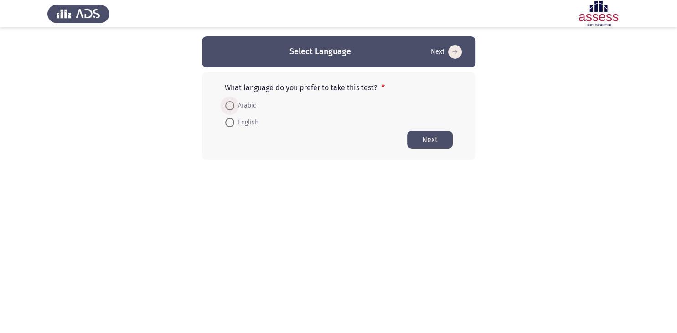
click at [227, 105] on span at bounding box center [229, 105] width 9 height 9
click at [227, 105] on input "Arabic" at bounding box center [229, 105] width 9 height 9
radio input "true"
click at [427, 138] on button "Next" at bounding box center [430, 139] width 46 height 18
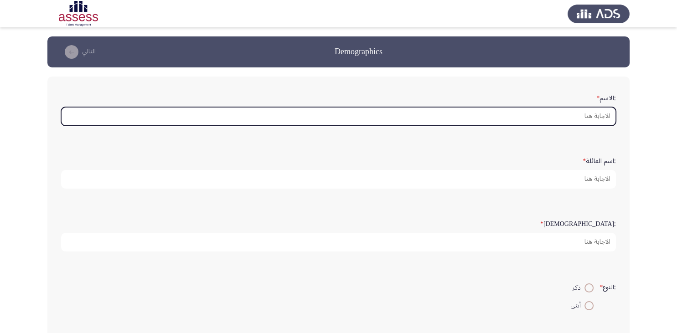
click at [561, 124] on input ":الاسم *" at bounding box center [338, 116] width 555 height 19
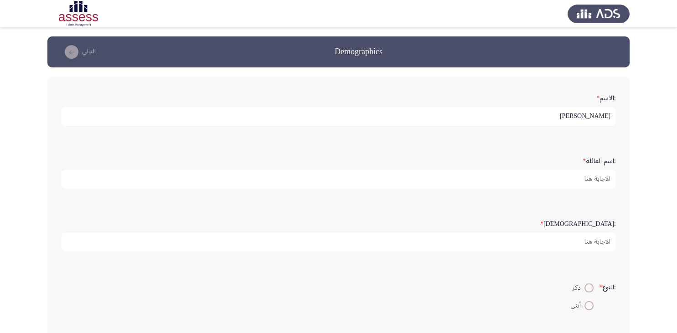
type input "[PERSON_NAME]"
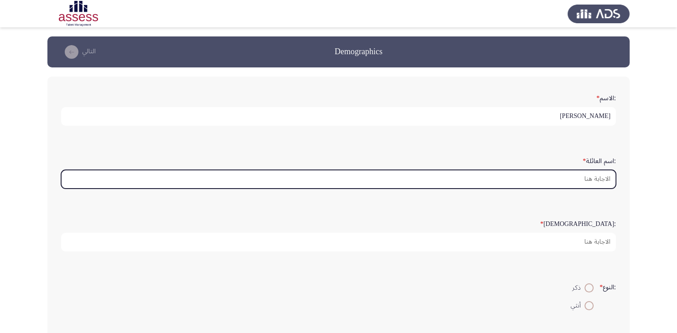
click at [570, 189] on input ":اسم العائلة *" at bounding box center [338, 179] width 555 height 19
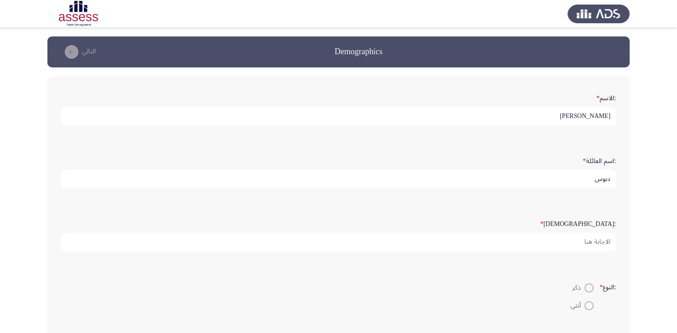
type input "دبوس"
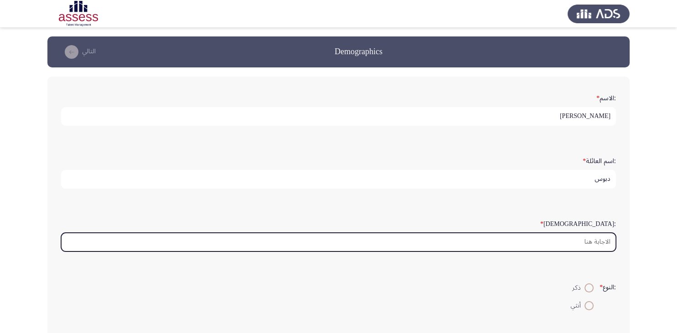
click at [574, 252] on input ":السن *" at bounding box center [338, 242] width 555 height 19
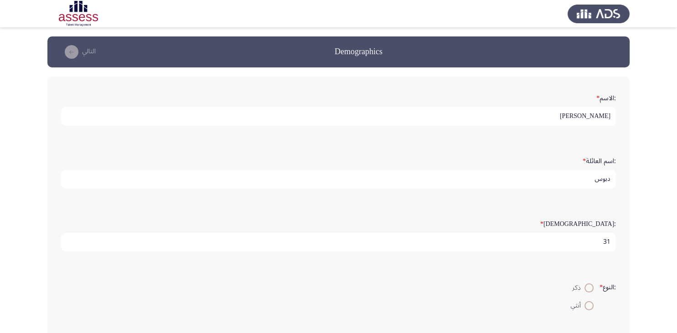
type input "31"
click at [589, 293] on span at bounding box center [588, 288] width 9 height 9
click at [589, 293] on input "ذكر" at bounding box center [588, 288] width 9 height 9
radio input "true"
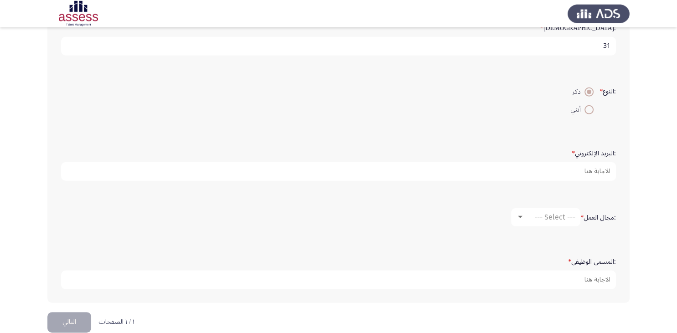
scroll to position [209, 0]
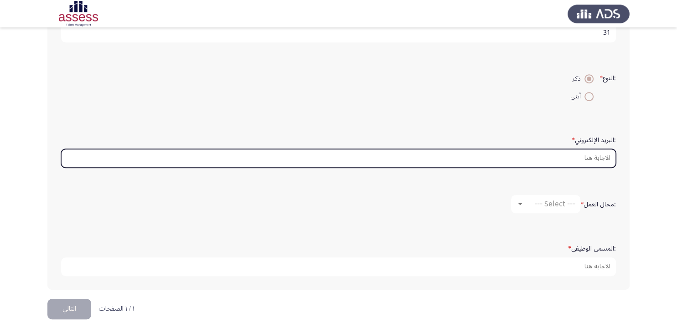
click at [571, 168] on input ":البريد الإلكتروني *" at bounding box center [338, 158] width 555 height 19
type input "A"
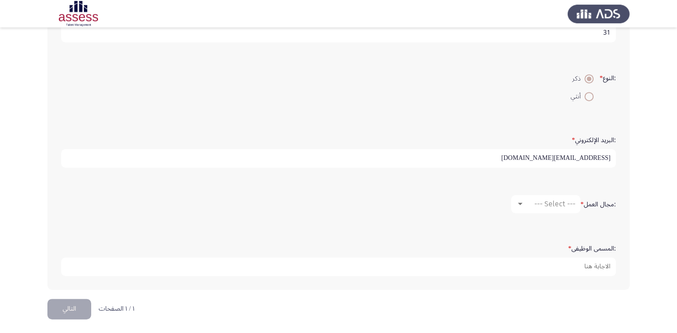
type input "[EMAIL_ADDRESS][DOMAIN_NAME]"
click at [518, 205] on div at bounding box center [520, 204] width 5 height 2
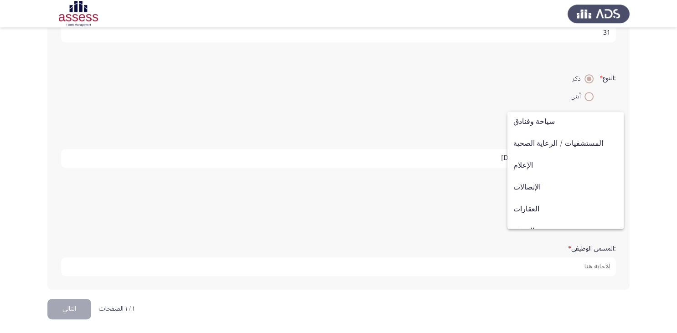
scroll to position [299, 0]
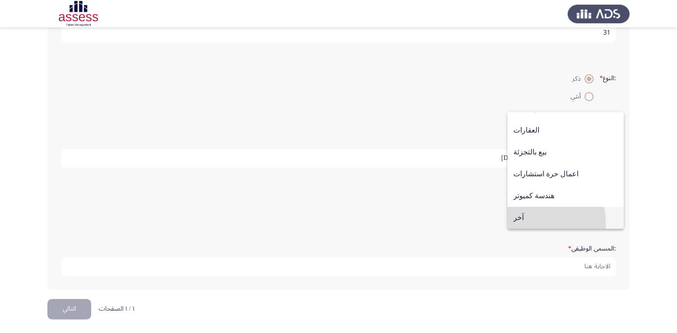
click at [521, 225] on span "آخر" at bounding box center [565, 218] width 104 height 22
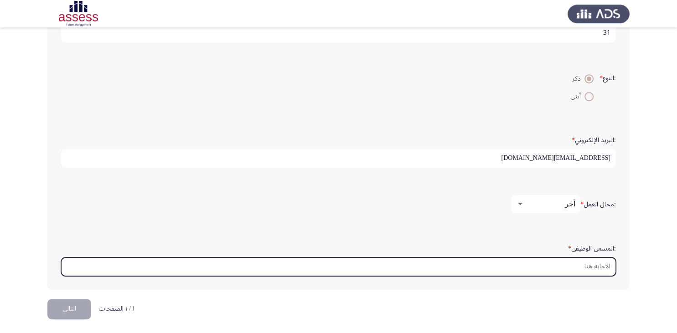
click at [588, 276] on input ":المسمى الوظيفى *" at bounding box center [338, 267] width 555 height 19
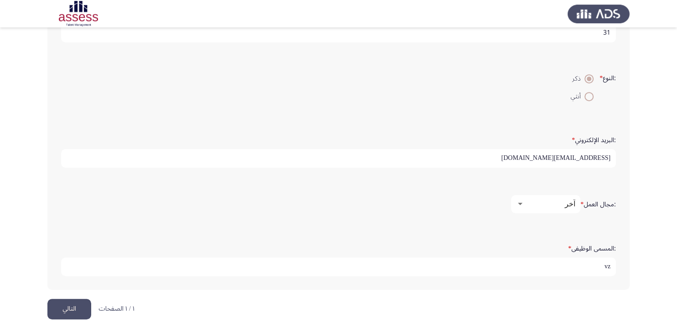
type input "v"
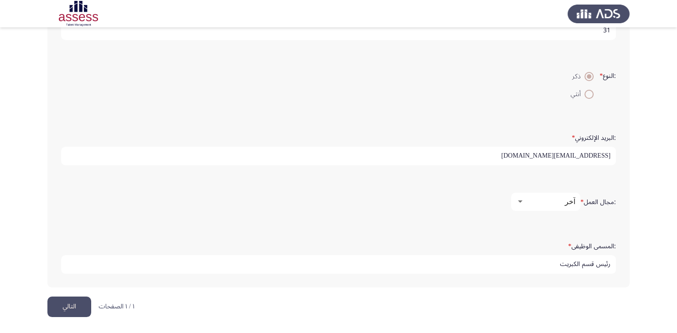
type input "رئيس قسم الكبريت"
click at [63, 311] on button "التالي" at bounding box center [69, 307] width 44 height 21
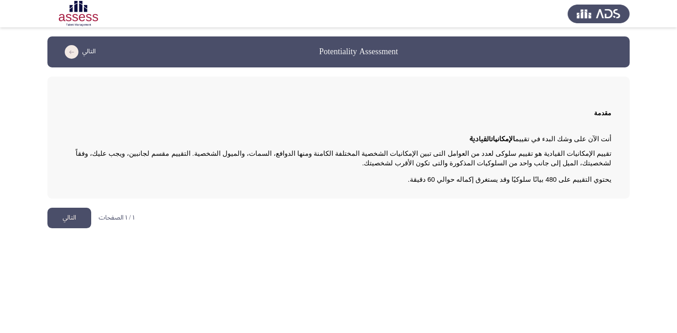
click at [62, 218] on button "التالي" at bounding box center [69, 218] width 44 height 21
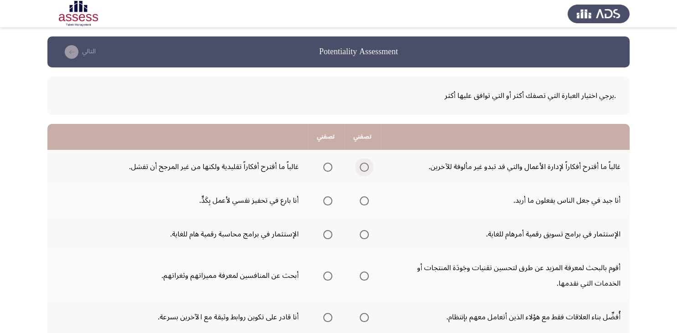
click at [365, 167] on span "Select an option" at bounding box center [364, 167] width 9 height 9
click at [365, 167] on input "Select an option" at bounding box center [364, 167] width 9 height 9
click at [364, 205] on mat-radio-group "Select an option" at bounding box center [362, 200] width 13 height 15
click at [364, 202] on span "Select an option" at bounding box center [364, 200] width 9 height 9
click at [364, 202] on input "Select an option" at bounding box center [364, 200] width 9 height 9
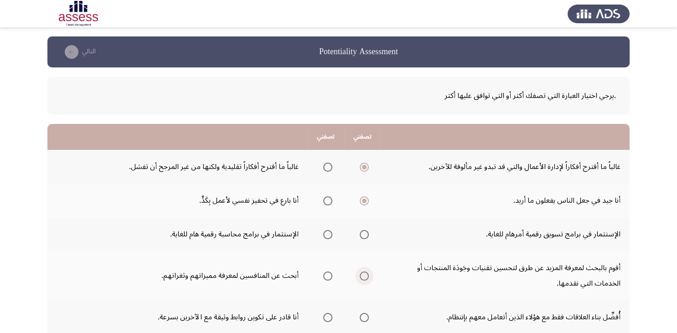
click at [360, 275] on label "Select an option" at bounding box center [362, 276] width 13 height 9
click at [360, 275] on input "Select an option" at bounding box center [364, 276] width 9 height 9
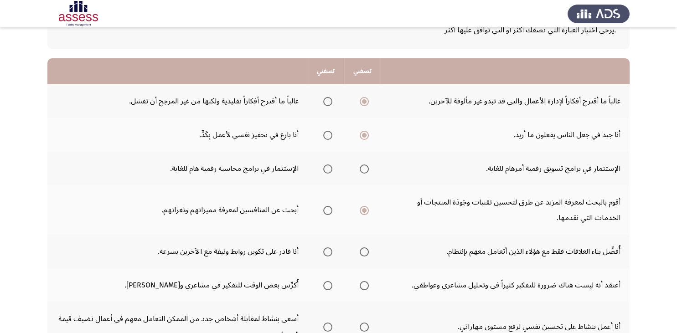
scroll to position [66, 0]
click at [328, 133] on span "Select an option" at bounding box center [327, 134] width 9 height 9
click at [328, 133] on input "Select an option" at bounding box center [327, 134] width 9 height 9
click at [329, 207] on span "Select an option" at bounding box center [327, 210] width 9 height 9
click at [329, 207] on input "Select an option" at bounding box center [327, 210] width 9 height 9
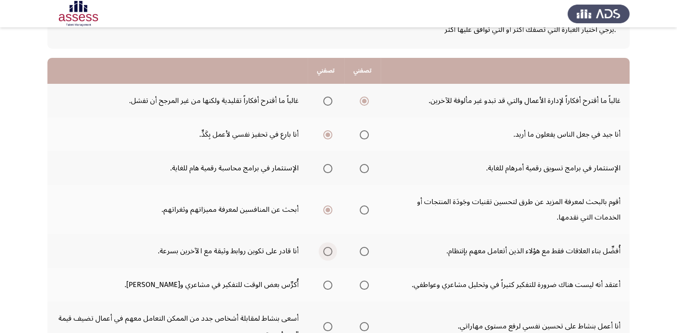
click at [324, 250] on span "Select an option" at bounding box center [327, 251] width 9 height 9
click at [324, 250] on input "Select an option" at bounding box center [327, 251] width 9 height 9
click at [367, 207] on span "Select an option" at bounding box center [364, 210] width 9 height 9
click at [367, 207] on input "Select an option" at bounding box center [364, 210] width 9 height 9
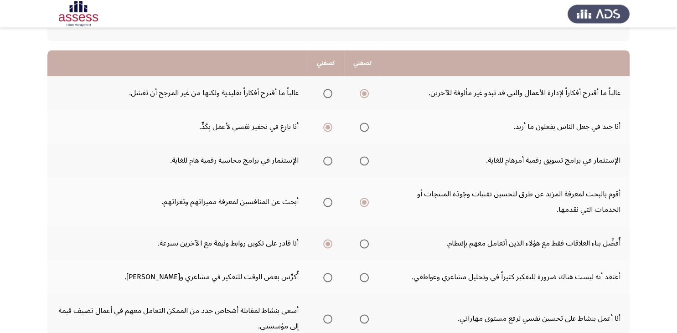
scroll to position [79, 0]
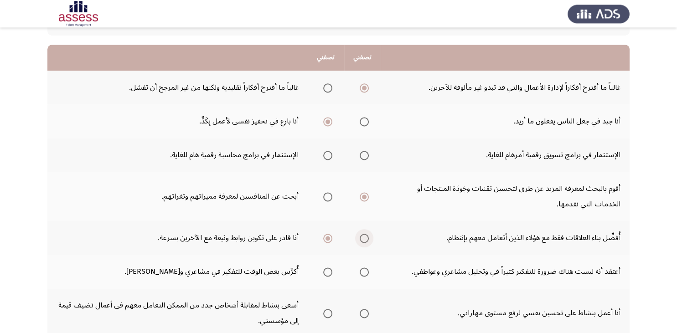
click at [366, 238] on span "Select an option" at bounding box center [364, 238] width 9 height 9
click at [366, 238] on input "Select an option" at bounding box center [364, 238] width 9 height 9
click at [330, 236] on span "Select an option" at bounding box center [327, 238] width 9 height 9
click at [330, 236] on input "Select an option" at bounding box center [327, 238] width 9 height 9
click at [324, 195] on span "Select an option" at bounding box center [327, 196] width 9 height 9
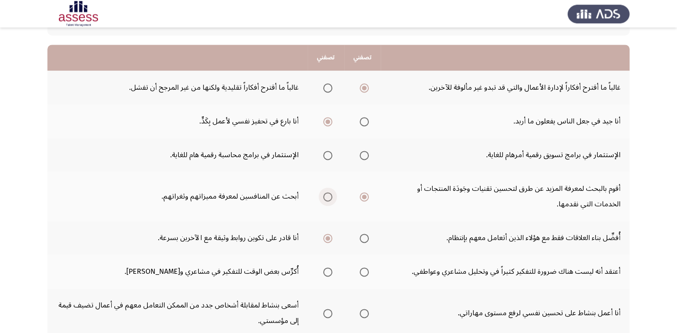
click at [324, 195] on input "Select an option" at bounding box center [327, 196] width 9 height 9
click at [362, 122] on span "Select an option" at bounding box center [364, 121] width 9 height 9
click at [362, 122] on input "Select an option" at bounding box center [364, 121] width 9 height 9
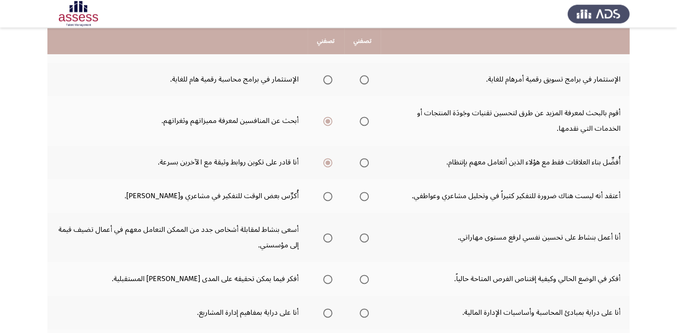
scroll to position [156, 0]
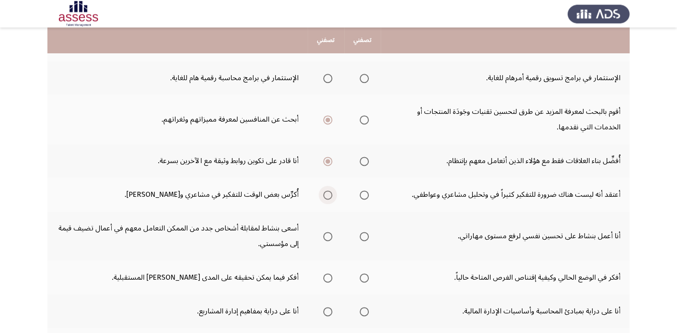
click at [328, 192] on span "Select an option" at bounding box center [327, 195] width 9 height 9
click at [328, 192] on input "Select an option" at bounding box center [327, 195] width 9 height 9
click at [327, 236] on span "Select an option" at bounding box center [327, 236] width 9 height 9
click at [327, 236] on input "Select an option" at bounding box center [327, 236] width 9 height 9
click at [361, 275] on span "Select an option" at bounding box center [364, 278] width 9 height 9
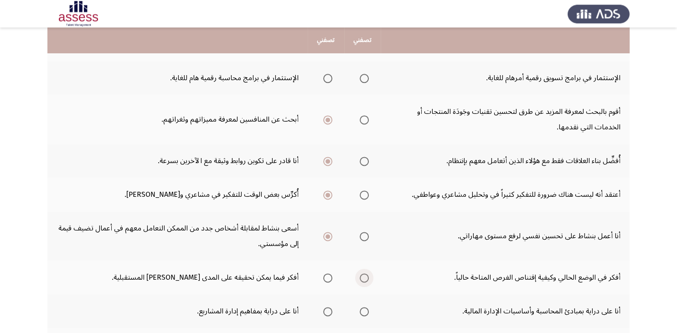
click at [361, 275] on input "Select an option" at bounding box center [364, 278] width 9 height 9
click at [324, 309] on span "Select an option" at bounding box center [327, 311] width 9 height 9
click at [324, 309] on input "Select an option" at bounding box center [327, 311] width 9 height 9
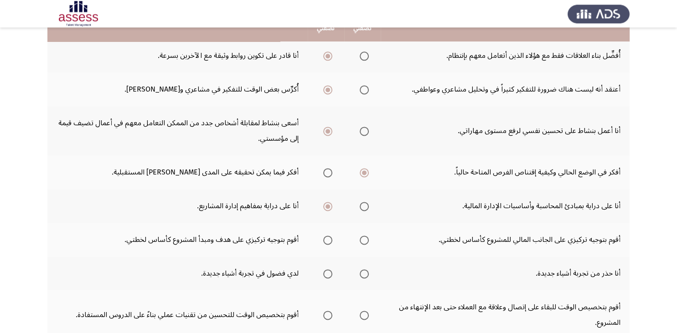
scroll to position [265, 0]
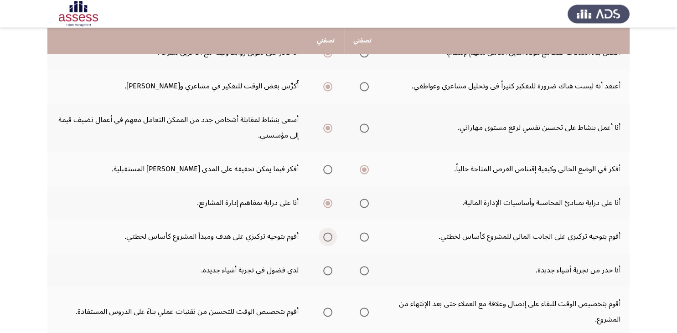
click at [330, 236] on span "Select an option" at bounding box center [327, 236] width 9 height 9
click at [330, 236] on input "Select an option" at bounding box center [327, 236] width 9 height 9
click at [361, 270] on span "Select an option" at bounding box center [364, 270] width 9 height 9
click at [361, 270] on input "Select an option" at bounding box center [364, 270] width 9 height 9
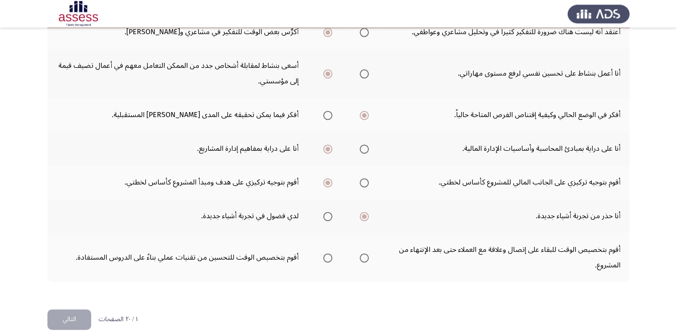
scroll to position [329, 0]
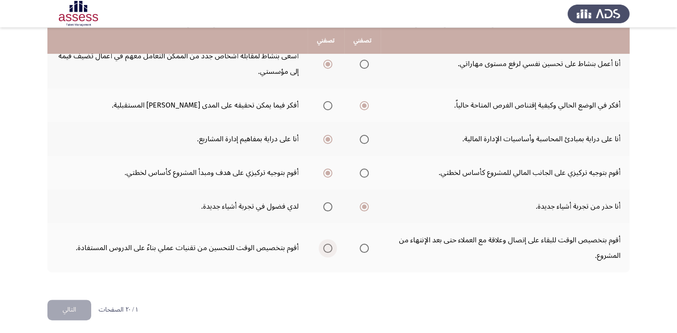
click at [330, 246] on span "Select an option" at bounding box center [327, 248] width 9 height 9
click at [330, 246] on input "Select an option" at bounding box center [327, 248] width 9 height 9
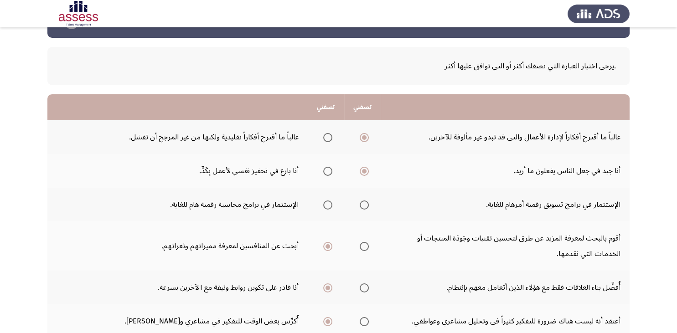
scroll to position [28, 0]
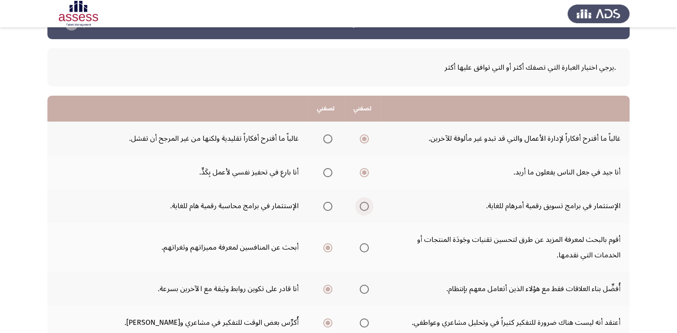
click at [362, 204] on span "Select an option" at bounding box center [364, 206] width 9 height 9
click at [362, 204] on input "Select an option" at bounding box center [364, 206] width 9 height 9
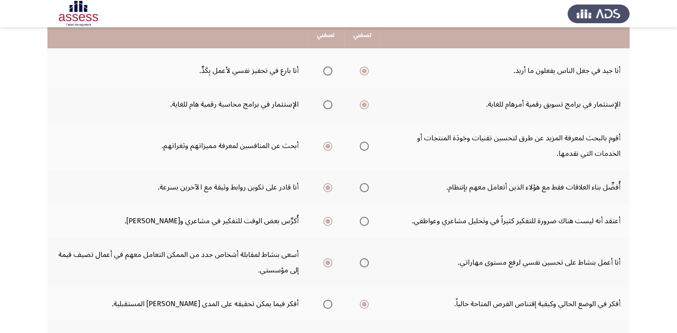
scroll to position [135, 0]
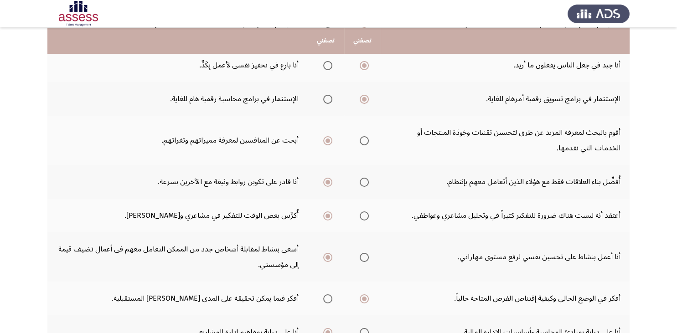
click at [368, 140] on span "Select an option" at bounding box center [364, 140] width 9 height 9
click at [368, 140] on input "Select an option" at bounding box center [364, 140] width 9 height 9
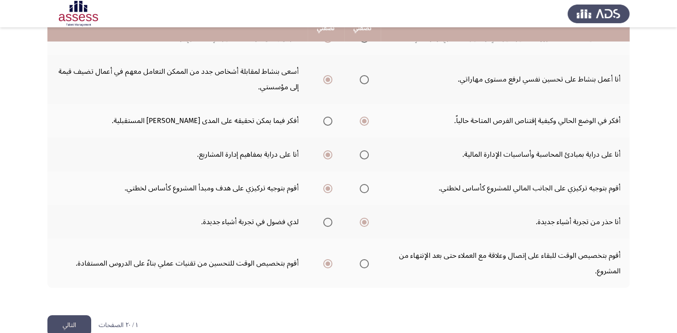
scroll to position [329, 0]
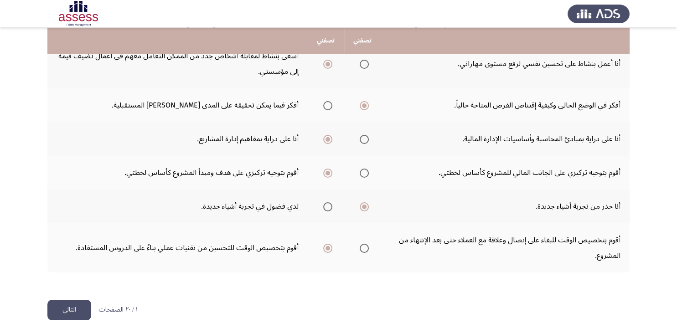
click at [61, 305] on button "التالي" at bounding box center [69, 310] width 44 height 21
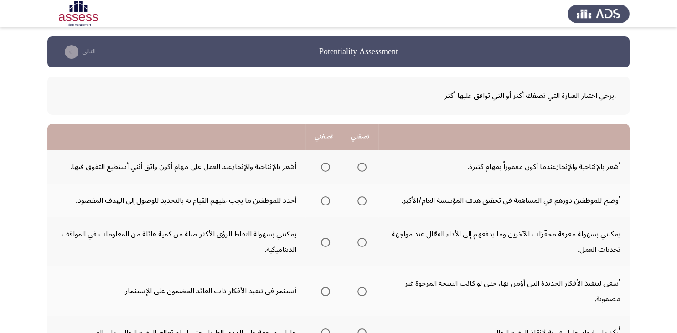
click at [364, 161] on mat-radio-group "Select an option" at bounding box center [360, 166] width 13 height 15
click at [364, 165] on span "Select an option" at bounding box center [361, 167] width 9 height 9
click at [364, 165] on input "Select an option" at bounding box center [361, 167] width 9 height 9
click at [364, 204] on span "Select an option" at bounding box center [361, 200] width 9 height 9
click at [364, 204] on input "Select an option" at bounding box center [361, 200] width 9 height 9
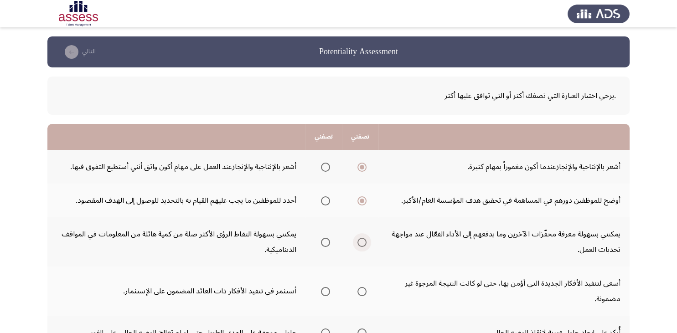
click at [367, 240] on span "Select an option" at bounding box center [361, 242] width 9 height 9
click at [367, 240] on input "Select an option" at bounding box center [361, 242] width 9 height 9
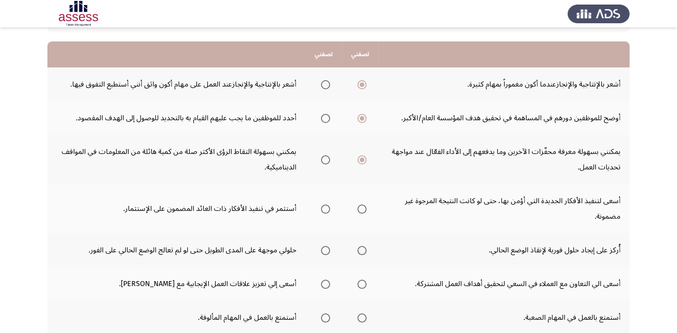
scroll to position [84, 0]
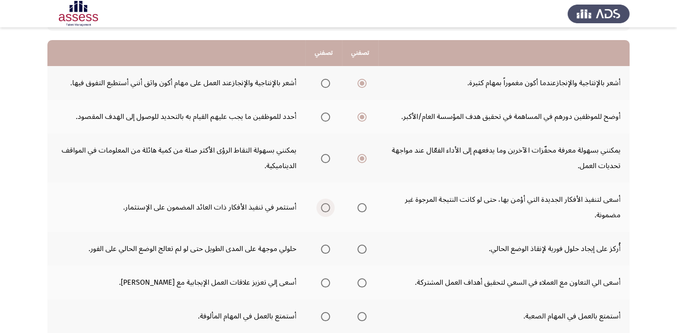
click at [326, 206] on span "Select an option" at bounding box center [325, 207] width 9 height 9
click at [326, 206] on input "Select an option" at bounding box center [325, 207] width 9 height 9
click at [364, 251] on span "Select an option" at bounding box center [361, 249] width 9 height 9
click at [364, 251] on input "Select an option" at bounding box center [361, 249] width 9 height 9
click at [363, 282] on span "Select an option" at bounding box center [361, 283] width 9 height 9
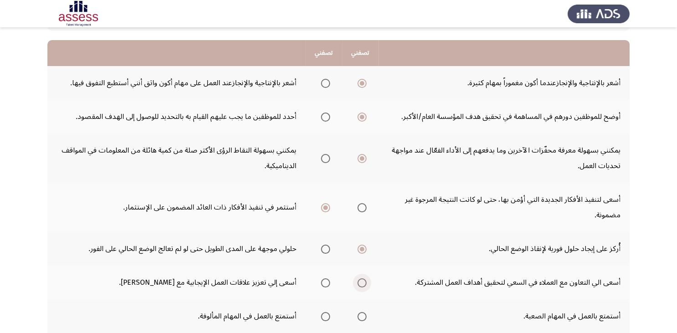
click at [363, 282] on input "Select an option" at bounding box center [361, 283] width 9 height 9
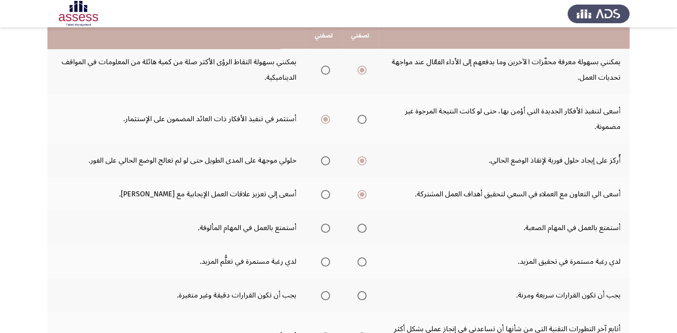
scroll to position [181, 0]
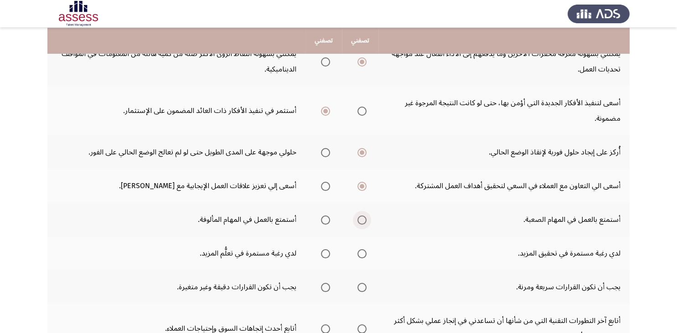
click at [360, 221] on span "Select an option" at bounding box center [361, 220] width 9 height 9
click at [360, 221] on input "Select an option" at bounding box center [361, 220] width 9 height 9
click at [363, 254] on span "Select an option" at bounding box center [361, 253] width 9 height 9
click at [363, 254] on input "Select an option" at bounding box center [361, 253] width 9 height 9
click at [362, 284] on span "Select an option" at bounding box center [361, 287] width 9 height 9
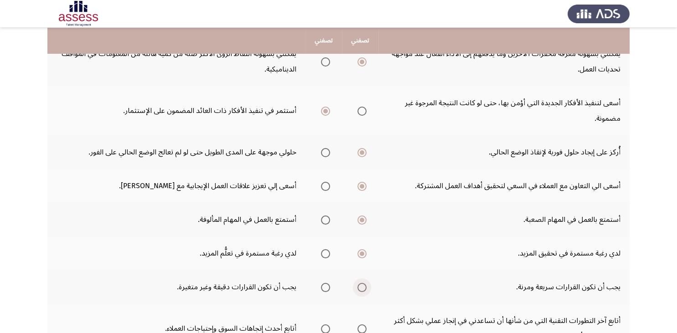
click at [362, 284] on input "Select an option" at bounding box center [361, 287] width 9 height 9
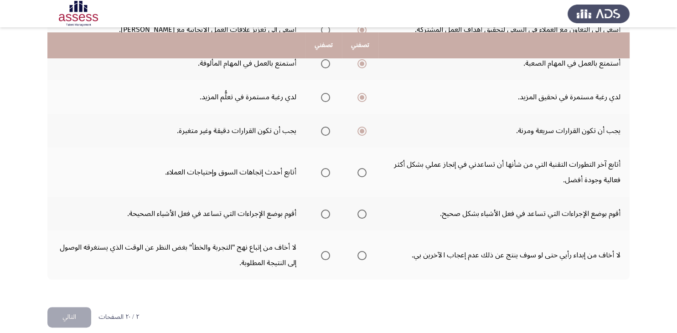
scroll to position [344, 0]
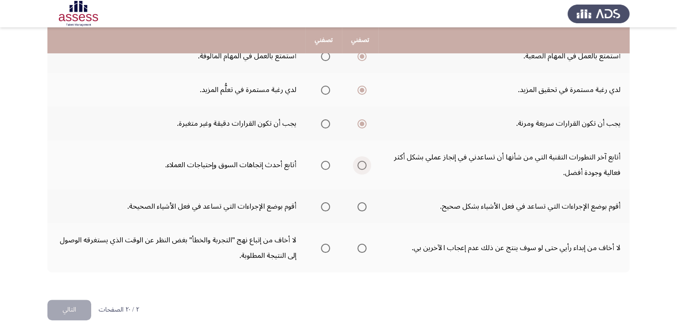
click at [361, 163] on span "Select an option" at bounding box center [361, 165] width 9 height 9
click at [361, 163] on input "Select an option" at bounding box center [361, 165] width 9 height 9
click at [323, 203] on span "Select an option" at bounding box center [325, 206] width 9 height 9
click at [323, 203] on input "Select an option" at bounding box center [325, 206] width 9 height 9
click at [326, 245] on span "Select an option" at bounding box center [325, 248] width 9 height 9
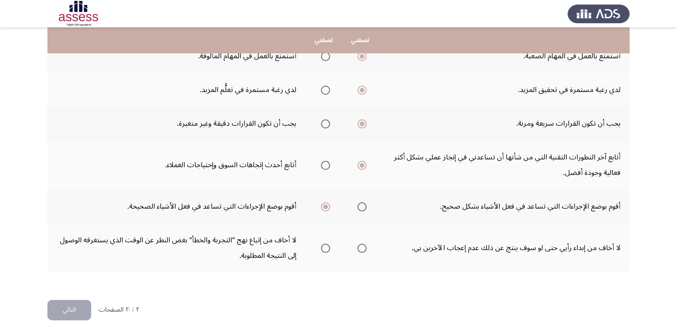
click at [326, 245] on input "Select an option" at bounding box center [325, 248] width 9 height 9
click at [77, 307] on button "التالي" at bounding box center [69, 310] width 44 height 21
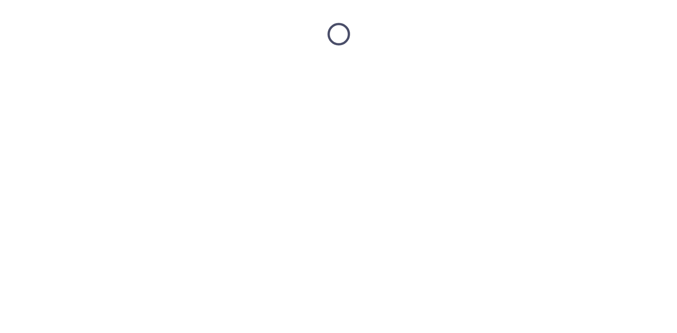
scroll to position [0, 0]
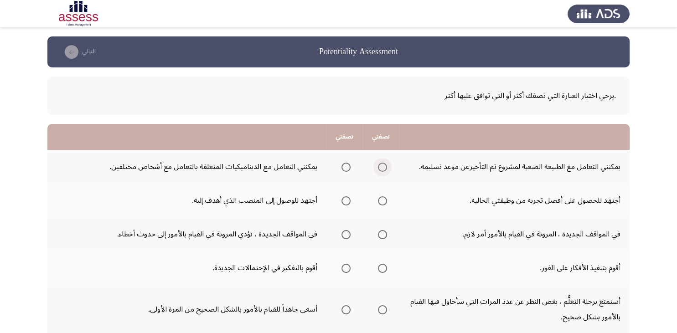
click at [386, 167] on span "Select an option" at bounding box center [382, 167] width 9 height 9
click at [386, 167] on input "Select an option" at bounding box center [382, 167] width 9 height 9
click at [346, 201] on span "Select an option" at bounding box center [345, 200] width 9 height 9
click at [346, 201] on input "Select an option" at bounding box center [345, 200] width 9 height 9
click at [386, 232] on span "Select an option" at bounding box center [382, 234] width 9 height 9
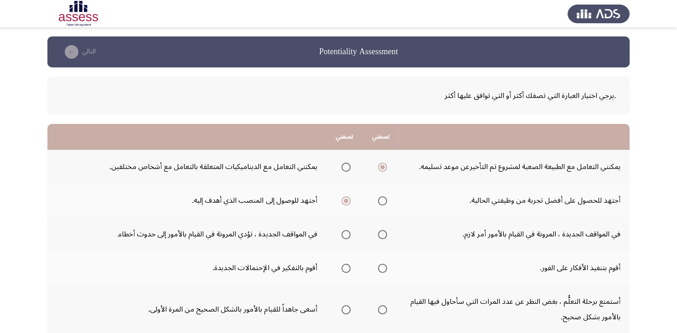
click at [386, 232] on input "Select an option" at bounding box center [382, 234] width 9 height 9
click at [344, 268] on span "Select an option" at bounding box center [345, 268] width 9 height 9
click at [344, 268] on input "Select an option" at bounding box center [345, 268] width 9 height 9
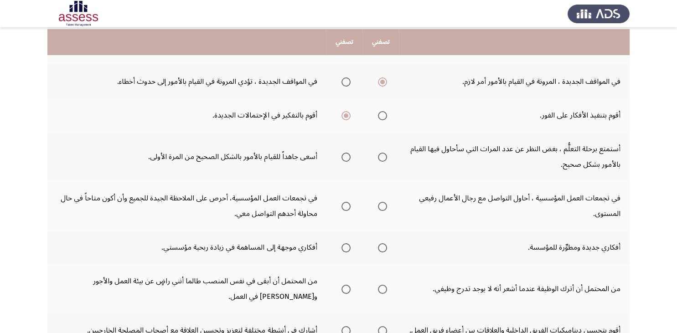
scroll to position [157, 0]
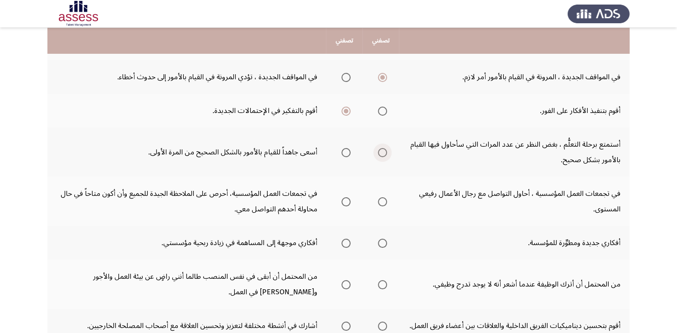
click at [383, 151] on span "Select an option" at bounding box center [382, 152] width 9 height 9
click at [383, 151] on input "Select an option" at bounding box center [382, 152] width 9 height 9
click at [348, 198] on span "Select an option" at bounding box center [345, 201] width 9 height 9
click at [348, 198] on input "Select an option" at bounding box center [345, 201] width 9 height 9
click at [346, 243] on span "Select an option" at bounding box center [345, 243] width 9 height 9
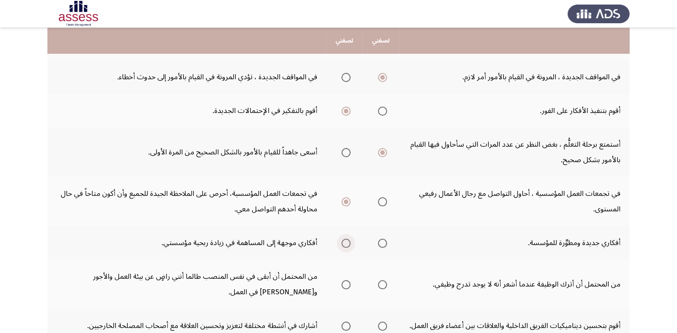
click at [346, 243] on input "Select an option" at bounding box center [345, 243] width 9 height 9
click at [385, 280] on span "Select an option" at bounding box center [382, 284] width 9 height 9
click at [385, 280] on input "Select an option" at bounding box center [382, 284] width 9 height 9
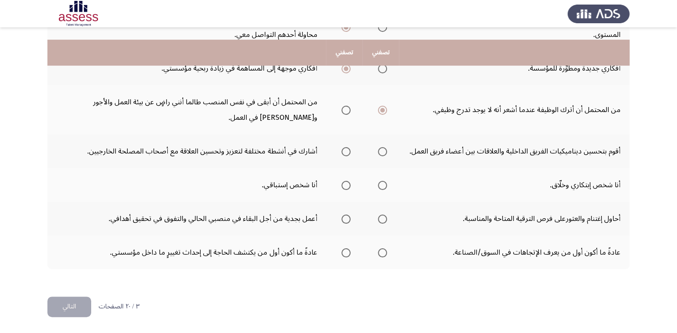
scroll to position [344, 0]
click at [384, 147] on span "Select an option" at bounding box center [382, 151] width 9 height 9
click at [384, 147] on input "Select an option" at bounding box center [382, 151] width 9 height 9
click at [385, 185] on span "Select an option" at bounding box center [382, 185] width 9 height 9
click at [385, 185] on input "Select an option" at bounding box center [382, 185] width 9 height 9
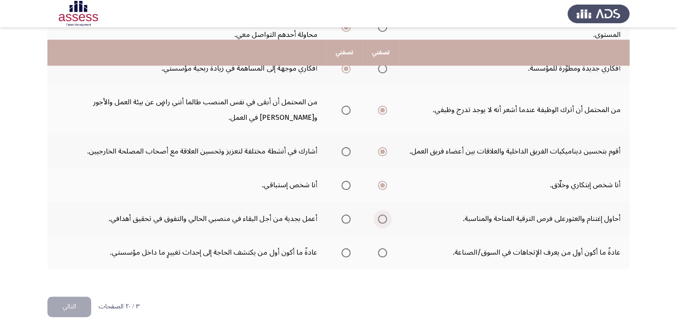
click at [387, 219] on span "Select an option" at bounding box center [382, 219] width 9 height 9
click at [387, 219] on input "Select an option" at bounding box center [382, 219] width 9 height 9
click at [344, 256] on span "Select an option" at bounding box center [345, 252] width 9 height 9
click at [344, 256] on input "Select an option" at bounding box center [345, 252] width 9 height 9
click at [78, 310] on button "التالي" at bounding box center [69, 307] width 44 height 21
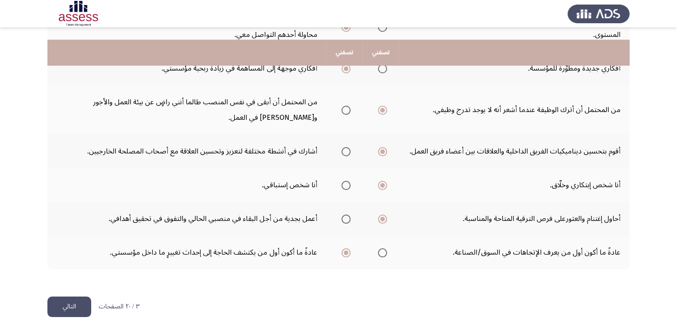
scroll to position [0, 0]
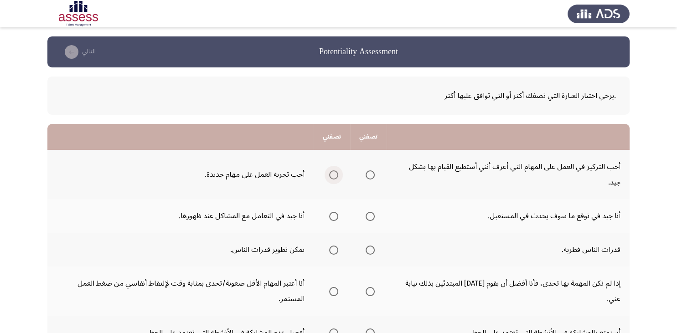
click at [335, 175] on span "Select an option" at bounding box center [333, 174] width 9 height 9
click at [335, 175] on input "Select an option" at bounding box center [333, 174] width 9 height 9
click at [331, 212] on span "Select an option" at bounding box center [333, 216] width 9 height 9
click at [331, 212] on input "Select an option" at bounding box center [333, 216] width 9 height 9
click at [330, 249] on span "Select an option" at bounding box center [333, 250] width 9 height 9
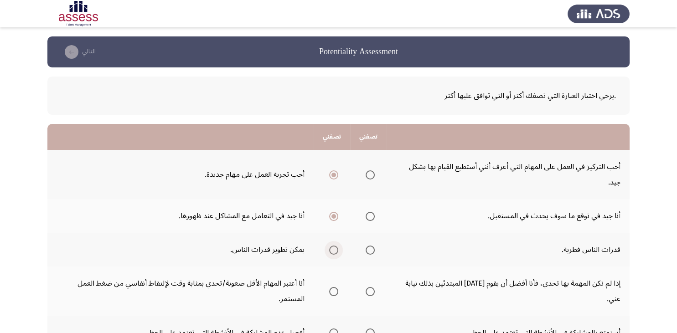
click at [330, 249] on input "Select an option" at bounding box center [333, 250] width 9 height 9
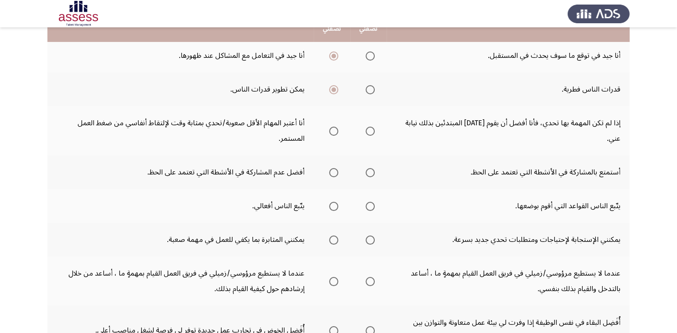
scroll to position [163, 0]
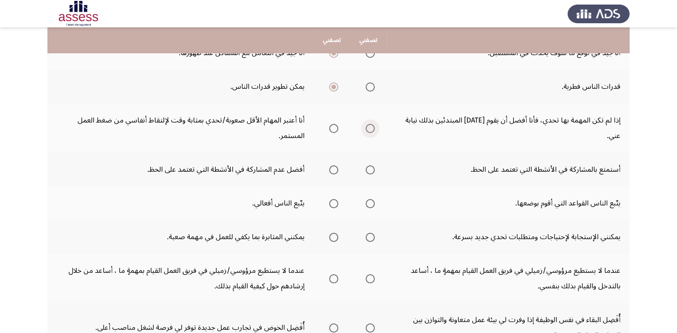
click at [369, 127] on span "Select an option" at bounding box center [370, 128] width 9 height 9
click at [369, 127] on input "Select an option" at bounding box center [370, 128] width 9 height 9
click at [336, 171] on span "Select an option" at bounding box center [333, 169] width 9 height 9
click at [336, 171] on input "Select an option" at bounding box center [333, 169] width 9 height 9
click at [336, 202] on span "Select an option" at bounding box center [333, 203] width 9 height 9
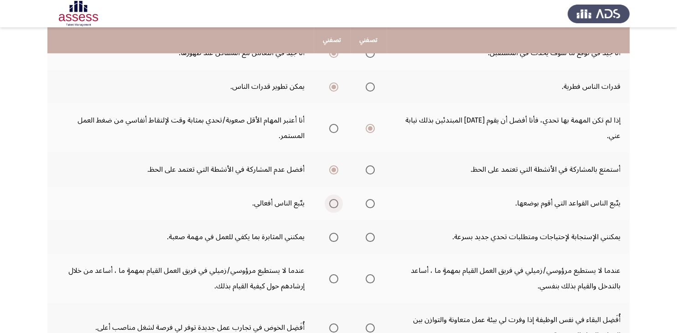
click at [336, 202] on input "Select an option" at bounding box center [333, 203] width 9 height 9
click at [373, 234] on span "Select an option" at bounding box center [370, 237] width 9 height 9
click at [373, 234] on input "Select an option" at bounding box center [370, 237] width 9 height 9
click at [373, 279] on span "Select an option" at bounding box center [370, 278] width 9 height 9
click at [373, 279] on input "Select an option" at bounding box center [370, 278] width 9 height 9
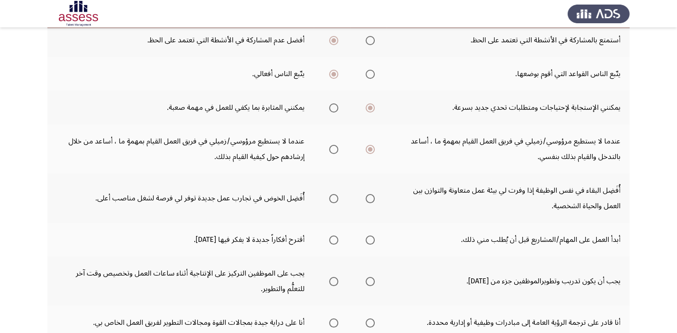
scroll to position [301, 0]
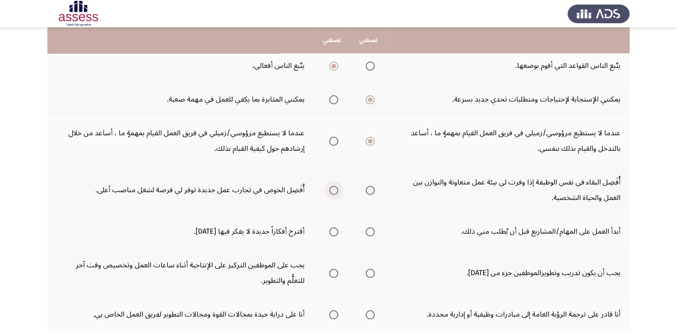
click at [329, 188] on span "Select an option" at bounding box center [333, 190] width 9 height 9
click at [329, 188] on input "Select an option" at bounding box center [333, 190] width 9 height 9
click at [371, 232] on span "Select an option" at bounding box center [370, 231] width 9 height 9
click at [371, 232] on input "Select an option" at bounding box center [370, 231] width 9 height 9
click at [371, 270] on span "Select an option" at bounding box center [370, 273] width 9 height 9
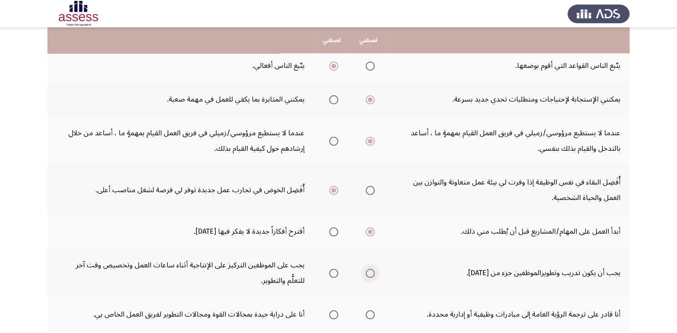
click at [371, 270] on input "Select an option" at bounding box center [370, 273] width 9 height 9
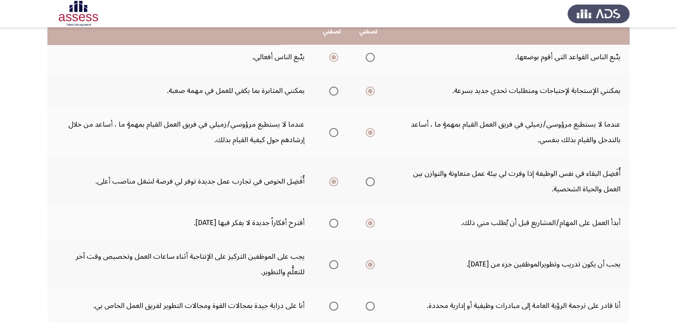
scroll to position [359, 0]
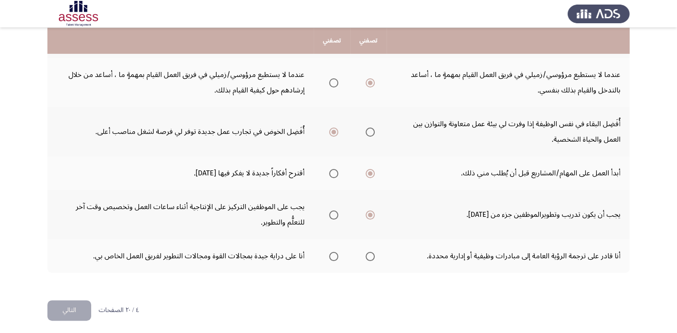
click at [373, 253] on span "Select an option" at bounding box center [370, 256] width 9 height 9
click at [373, 253] on input "Select an option" at bounding box center [370, 256] width 9 height 9
click at [80, 309] on button "التالي" at bounding box center [69, 310] width 44 height 21
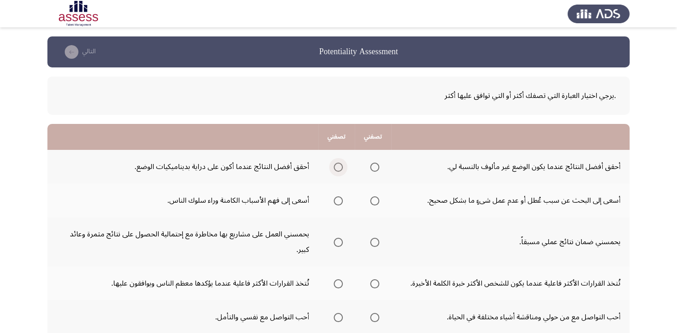
click at [337, 165] on span "Select an option" at bounding box center [338, 167] width 9 height 9
click at [337, 165] on input "Select an option" at bounding box center [338, 167] width 9 height 9
click at [375, 199] on span "Select an option" at bounding box center [374, 200] width 9 height 9
click at [375, 199] on input "Select an option" at bounding box center [374, 200] width 9 height 9
click at [341, 243] on span "Select an option" at bounding box center [338, 242] width 9 height 9
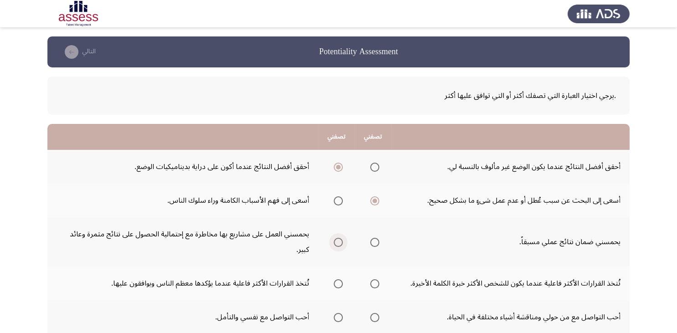
click at [341, 243] on input "Select an option" at bounding box center [338, 242] width 9 height 9
click at [340, 284] on span "Select an option" at bounding box center [338, 283] width 9 height 9
click at [340, 284] on input "Select an option" at bounding box center [338, 283] width 9 height 9
click at [375, 318] on span "Select an option" at bounding box center [374, 317] width 9 height 9
click at [375, 318] on input "Select an option" at bounding box center [374, 317] width 9 height 9
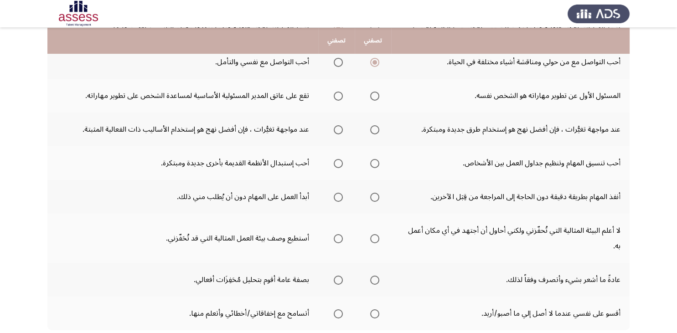
scroll to position [255, 0]
click at [377, 98] on span "Select an option" at bounding box center [374, 96] width 9 height 9
click at [377, 98] on input "Select an option" at bounding box center [374, 96] width 9 height 9
click at [377, 128] on span "Select an option" at bounding box center [374, 129] width 9 height 9
click at [377, 128] on input "Select an option" at bounding box center [374, 129] width 9 height 9
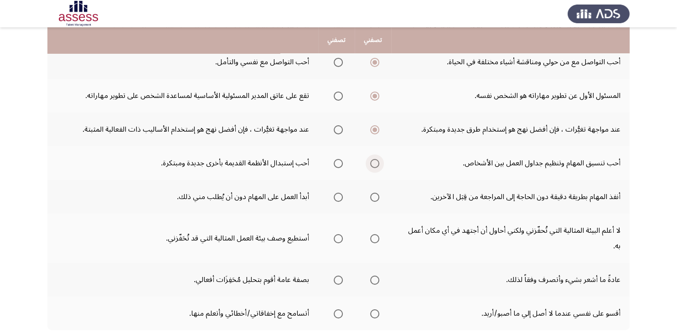
click at [377, 160] on span "Select an option" at bounding box center [374, 163] width 9 height 9
click at [377, 160] on input "Select an option" at bounding box center [374, 163] width 9 height 9
click at [335, 193] on span "Select an option" at bounding box center [338, 197] width 9 height 9
click at [335, 193] on input "Select an option" at bounding box center [338, 197] width 9 height 9
click at [377, 236] on span "Select an option" at bounding box center [374, 238] width 9 height 9
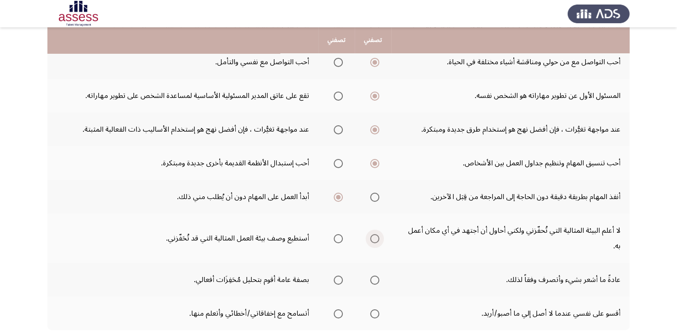
click at [377, 236] on input "Select an option" at bounding box center [374, 238] width 9 height 9
click at [334, 277] on span "Select an option" at bounding box center [338, 280] width 9 height 9
click at [334, 277] on input "Select an option" at bounding box center [338, 280] width 9 height 9
click at [375, 315] on span "Select an option" at bounding box center [374, 314] width 9 height 9
click at [375, 315] on input "Select an option" at bounding box center [374, 314] width 9 height 9
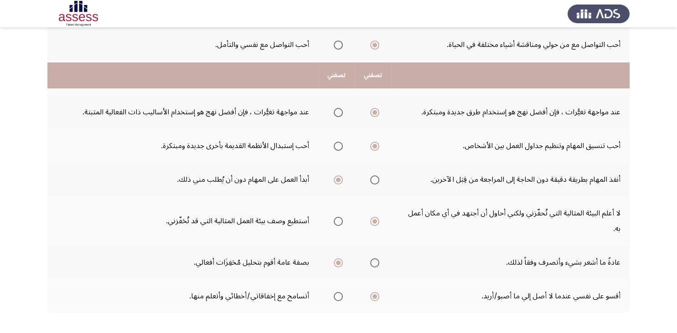
scroll to position [314, 0]
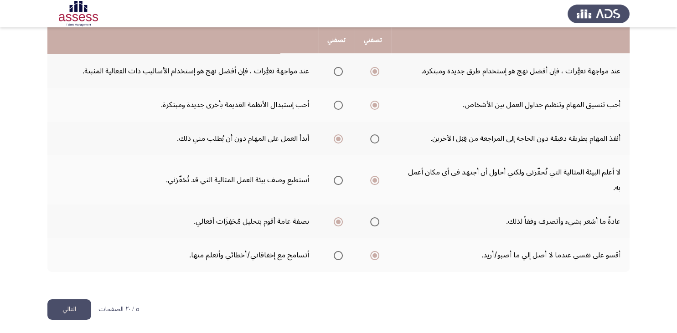
click at [70, 303] on button "التالي" at bounding box center [69, 310] width 44 height 21
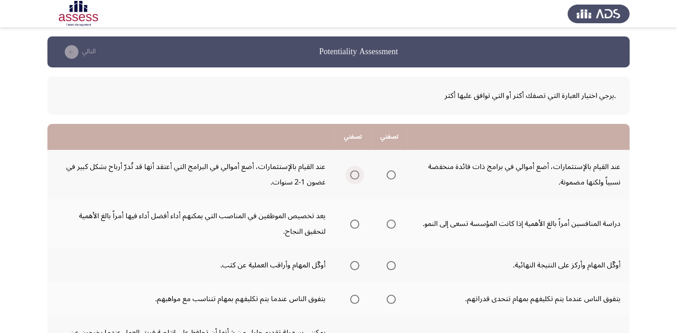
click at [359, 174] on span "Select an option" at bounding box center [354, 174] width 9 height 9
click at [359, 174] on input "Select an option" at bounding box center [354, 174] width 9 height 9
click at [396, 223] on span "Select an option" at bounding box center [391, 224] width 9 height 9
click at [396, 223] on input "Select an option" at bounding box center [391, 224] width 9 height 9
click at [355, 266] on span "Select an option" at bounding box center [354, 265] width 9 height 9
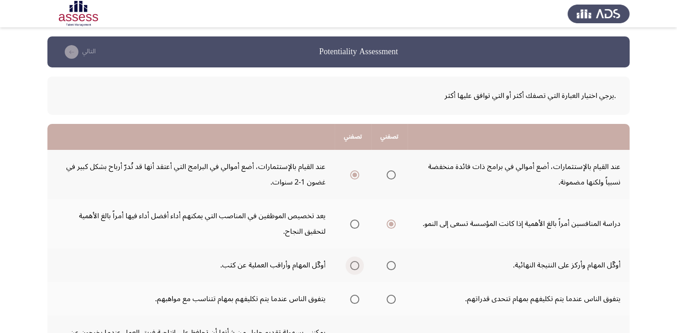
click at [355, 266] on input "Select an option" at bounding box center [354, 265] width 9 height 9
click at [393, 298] on span "Select an option" at bounding box center [391, 299] width 9 height 9
click at [393, 298] on input "Select an option" at bounding box center [391, 299] width 9 height 9
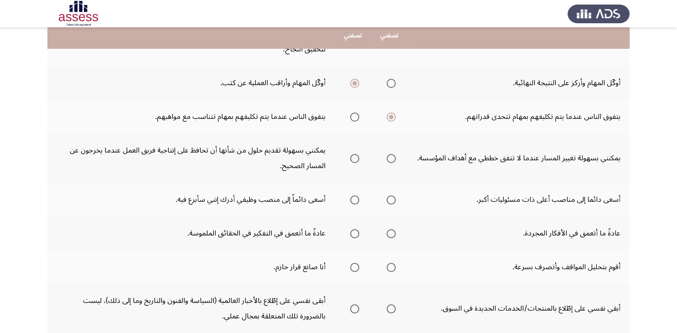
scroll to position [192, 0]
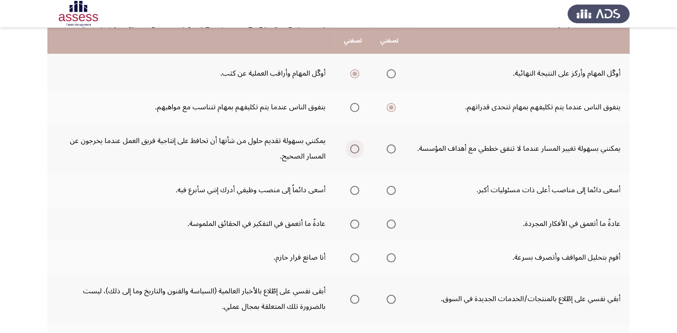
click at [355, 150] on span "Select an option" at bounding box center [354, 149] width 9 height 9
click at [355, 150] on input "Select an option" at bounding box center [354, 149] width 9 height 9
click at [354, 190] on span "Select an option" at bounding box center [354, 190] width 9 height 9
click at [354, 190] on input "Select an option" at bounding box center [354, 190] width 9 height 9
click at [354, 220] on span "Select an option" at bounding box center [354, 224] width 9 height 9
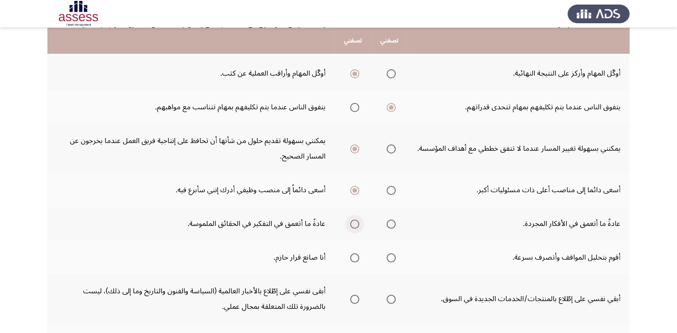
click at [354, 220] on input "Select an option" at bounding box center [354, 224] width 9 height 9
click at [393, 254] on span "Select an option" at bounding box center [391, 257] width 9 height 9
click at [393, 254] on input "Select an option" at bounding box center [391, 257] width 9 height 9
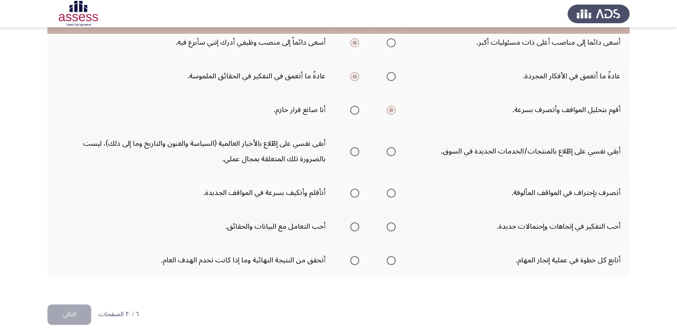
scroll to position [344, 0]
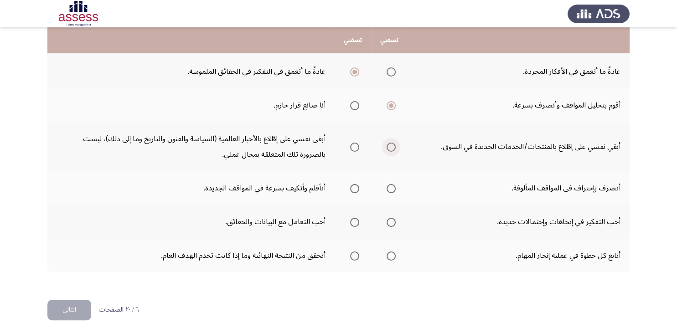
click at [391, 145] on span "Select an option" at bounding box center [391, 147] width 9 height 9
click at [391, 145] on input "Select an option" at bounding box center [391, 147] width 9 height 9
click at [352, 189] on span "Select an option" at bounding box center [354, 188] width 9 height 9
click at [352, 189] on input "Select an option" at bounding box center [354, 188] width 9 height 9
click at [395, 218] on span "Select an option" at bounding box center [391, 222] width 9 height 9
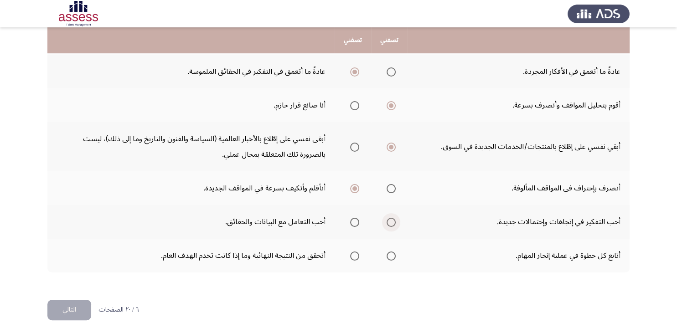
click at [395, 218] on input "Select an option" at bounding box center [391, 222] width 9 height 9
click at [396, 254] on span "Select an option" at bounding box center [391, 256] width 9 height 9
click at [396, 254] on input "Select an option" at bounding box center [391, 256] width 9 height 9
click at [78, 307] on button "التالي" at bounding box center [69, 310] width 44 height 21
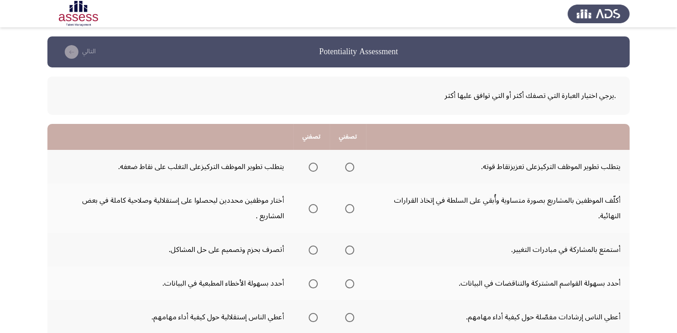
click at [313, 166] on span "Select an option" at bounding box center [313, 167] width 9 height 9
click at [313, 166] on input "Select an option" at bounding box center [313, 167] width 9 height 9
click at [354, 206] on span "Select an option" at bounding box center [349, 208] width 9 height 9
click at [354, 206] on input "Select an option" at bounding box center [349, 208] width 9 height 9
click at [349, 252] on span "Select an option" at bounding box center [349, 250] width 9 height 9
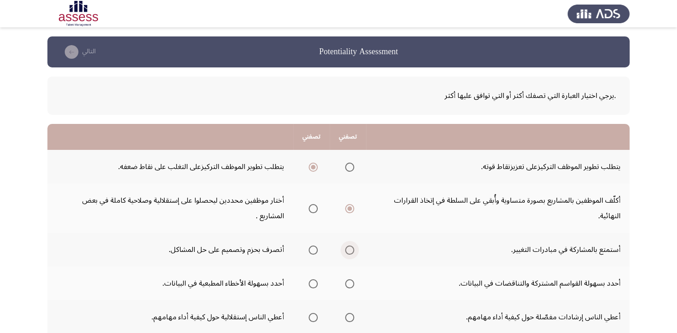
click at [349, 252] on input "Select an option" at bounding box center [349, 250] width 9 height 9
click at [316, 282] on span "Select an option" at bounding box center [313, 283] width 9 height 9
click at [316, 282] on input "Select an option" at bounding box center [313, 283] width 9 height 9
click at [314, 316] on span "Select an option" at bounding box center [313, 317] width 9 height 9
click at [314, 316] on input "Select an option" at bounding box center [313, 317] width 9 height 9
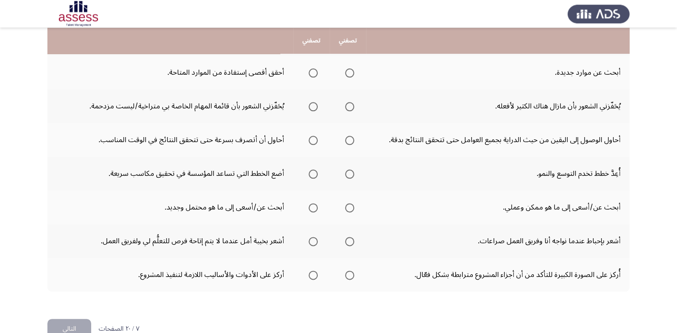
scroll to position [279, 0]
click at [354, 74] on span "Select an option" at bounding box center [349, 72] width 9 height 9
click at [354, 74] on input "Select an option" at bounding box center [349, 72] width 9 height 9
click at [348, 107] on span "Select an option" at bounding box center [349, 106] width 9 height 9
click at [348, 107] on input "Select an option" at bounding box center [349, 106] width 9 height 9
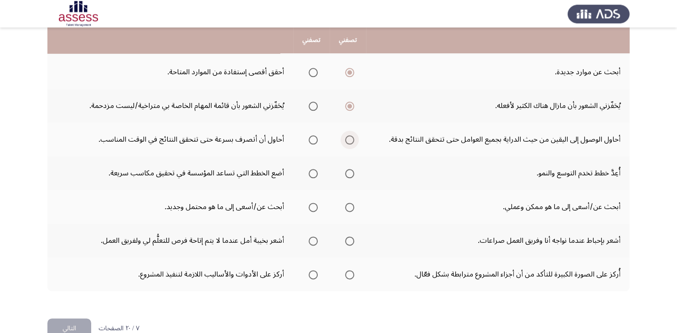
click at [347, 137] on label "Select an option" at bounding box center [347, 139] width 13 height 9
click at [347, 137] on input "Select an option" at bounding box center [349, 139] width 9 height 9
click at [351, 169] on span "Select an option" at bounding box center [349, 173] width 9 height 9
click at [351, 169] on input "Select an option" at bounding box center [349, 173] width 9 height 9
click at [315, 207] on span "Select an option" at bounding box center [313, 207] width 9 height 9
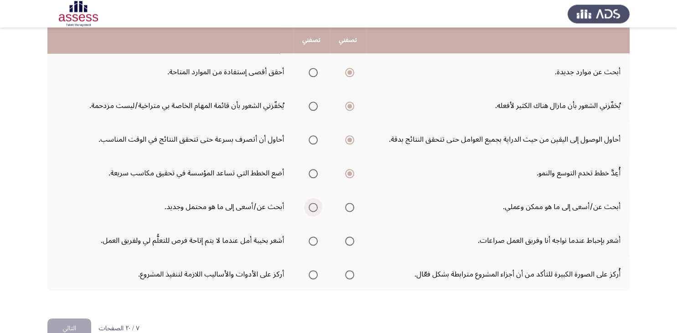
click at [315, 207] on input "Select an option" at bounding box center [313, 207] width 9 height 9
click at [351, 241] on span "Select an option" at bounding box center [349, 241] width 9 height 9
click at [351, 241] on input "Select an option" at bounding box center [349, 241] width 9 height 9
click at [315, 272] on span "Select an option" at bounding box center [313, 274] width 9 height 9
click at [315, 272] on input "Select an option" at bounding box center [313, 274] width 9 height 9
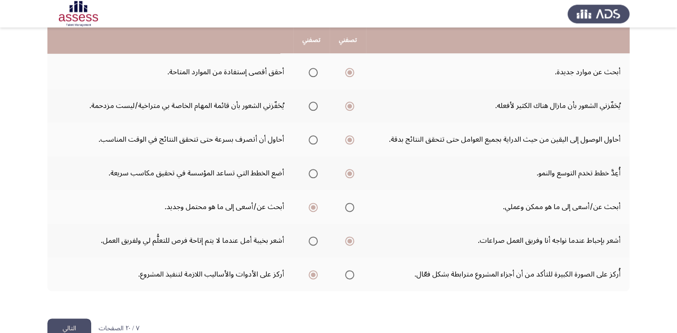
click at [71, 325] on button "التالي" at bounding box center [69, 329] width 44 height 21
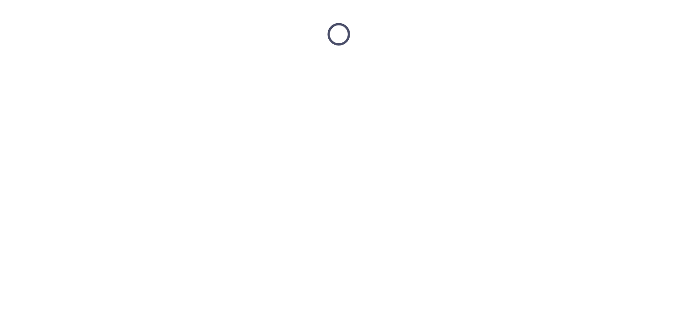
scroll to position [0, 0]
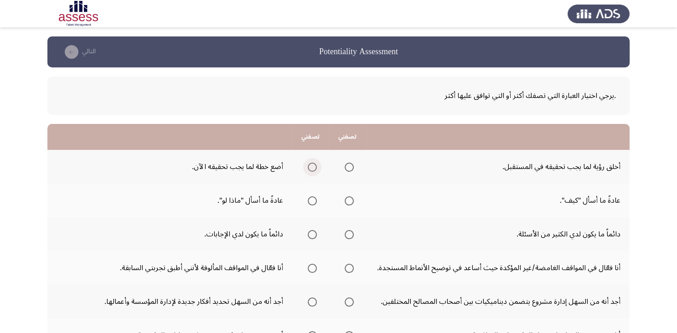
click at [315, 169] on span "Select an option" at bounding box center [312, 167] width 9 height 9
click at [315, 169] on input "Select an option" at bounding box center [312, 167] width 9 height 9
click at [312, 201] on span "Select an option" at bounding box center [312, 200] width 9 height 9
click at [312, 201] on input "Select an option" at bounding box center [312, 200] width 9 height 9
click at [312, 233] on span "Select an option" at bounding box center [312, 234] width 9 height 9
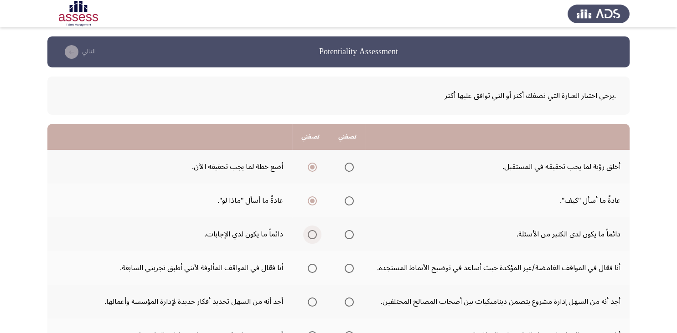
click at [312, 233] on input "Select an option" at bounding box center [312, 234] width 9 height 9
click at [350, 267] on span "Select an option" at bounding box center [349, 268] width 9 height 9
click at [350, 267] on input "Select an option" at bounding box center [349, 268] width 9 height 9
click at [308, 302] on span "Select an option" at bounding box center [312, 302] width 9 height 9
click at [308, 302] on input "Select an option" at bounding box center [312, 302] width 9 height 9
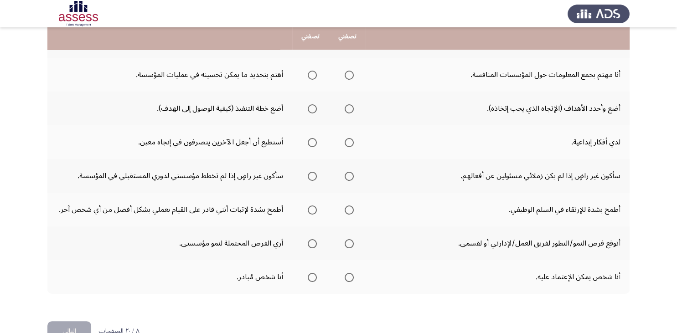
scroll to position [261, 0]
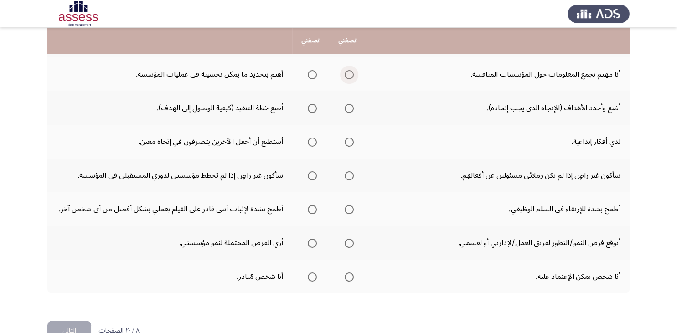
click at [349, 72] on span "Select an option" at bounding box center [349, 74] width 9 height 9
click at [349, 72] on input "Select an option" at bounding box center [349, 74] width 9 height 9
click at [349, 108] on span "Select an option" at bounding box center [349, 108] width 9 height 9
click at [349, 108] on input "Select an option" at bounding box center [349, 108] width 9 height 9
click at [350, 143] on span "Select an option" at bounding box center [349, 142] width 9 height 9
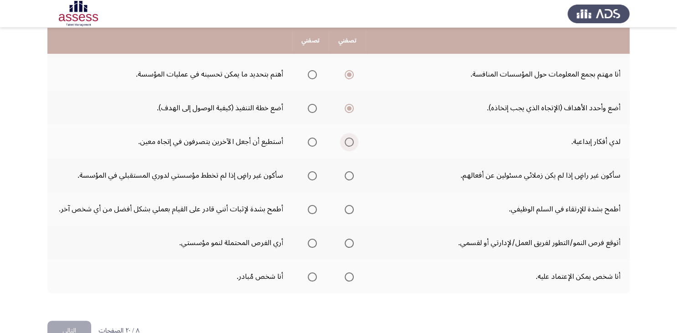
click at [350, 143] on input "Select an option" at bounding box center [349, 142] width 9 height 9
click at [311, 176] on span "Select an option" at bounding box center [312, 175] width 9 height 9
click at [311, 176] on input "Select an option" at bounding box center [312, 175] width 9 height 9
click at [351, 208] on span "Select an option" at bounding box center [349, 209] width 9 height 9
click at [351, 208] on input "Select an option" at bounding box center [349, 209] width 9 height 9
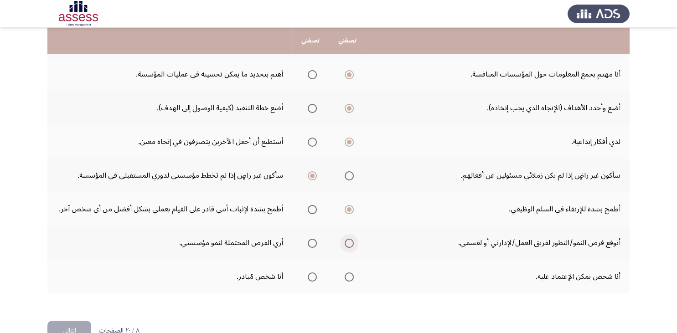
click at [350, 241] on span "Select an option" at bounding box center [349, 243] width 9 height 9
click at [350, 241] on input "Select an option" at bounding box center [349, 243] width 9 height 9
click at [350, 274] on span "Select an option" at bounding box center [349, 277] width 9 height 9
click at [350, 274] on input "Select an option" at bounding box center [349, 277] width 9 height 9
click at [74, 323] on button "التالي" at bounding box center [69, 331] width 44 height 21
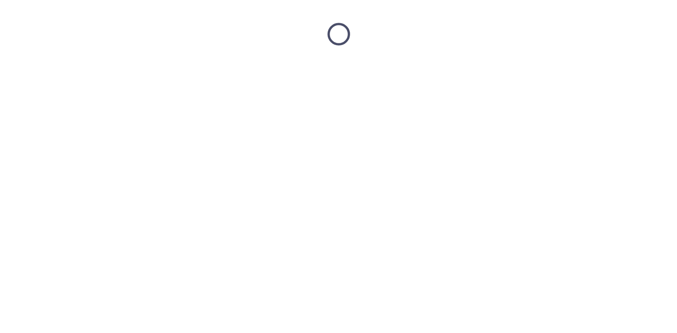
scroll to position [0, 0]
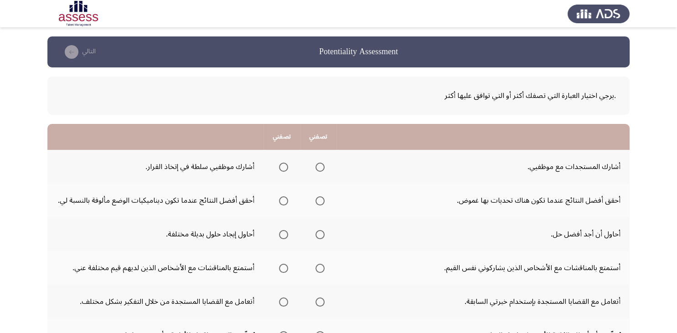
click at [288, 168] on span "Select an option" at bounding box center [283, 167] width 9 height 9
click at [288, 168] on input "Select an option" at bounding box center [283, 167] width 9 height 9
click at [320, 203] on span "Select an option" at bounding box center [319, 200] width 9 height 9
click at [320, 203] on input "Select an option" at bounding box center [319, 200] width 9 height 9
click at [281, 233] on span "Select an option" at bounding box center [283, 234] width 9 height 9
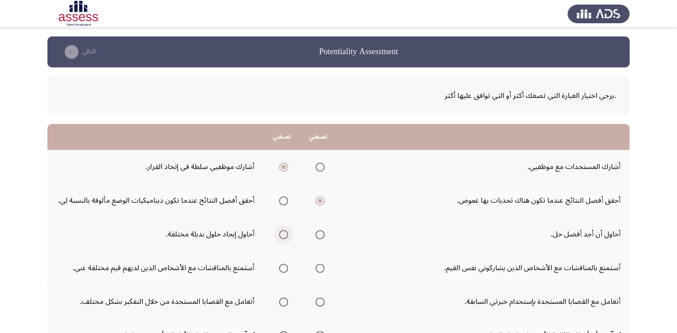
click at [281, 233] on input "Select an option" at bounding box center [283, 234] width 9 height 9
click at [288, 267] on span "Select an option" at bounding box center [283, 268] width 9 height 9
click at [288, 267] on input "Select an option" at bounding box center [283, 268] width 9 height 9
click at [280, 298] on span "Select an option" at bounding box center [283, 302] width 9 height 9
click at [280, 298] on input "Select an option" at bounding box center [283, 302] width 9 height 9
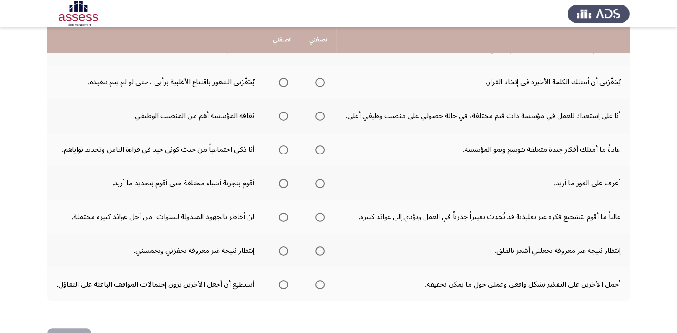
scroll to position [254, 0]
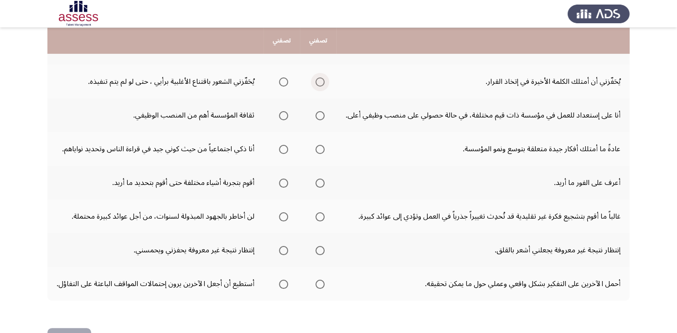
click at [325, 80] on span "Select an option" at bounding box center [319, 81] width 9 height 9
click at [325, 80] on input "Select an option" at bounding box center [319, 81] width 9 height 9
click at [283, 120] on span "Select an option" at bounding box center [283, 115] width 9 height 9
click at [283, 120] on input "Select an option" at bounding box center [283, 115] width 9 height 9
click at [285, 154] on span "Select an option" at bounding box center [283, 149] width 9 height 9
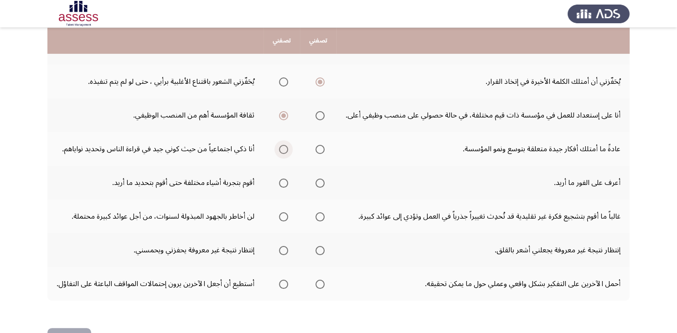
click at [285, 154] on input "Select an option" at bounding box center [283, 149] width 9 height 9
click at [284, 188] on span "Select an option" at bounding box center [283, 183] width 9 height 9
click at [284, 188] on input "Select an option" at bounding box center [283, 183] width 9 height 9
click at [325, 222] on span "Select an option" at bounding box center [319, 216] width 9 height 9
click at [325, 222] on input "Select an option" at bounding box center [319, 216] width 9 height 9
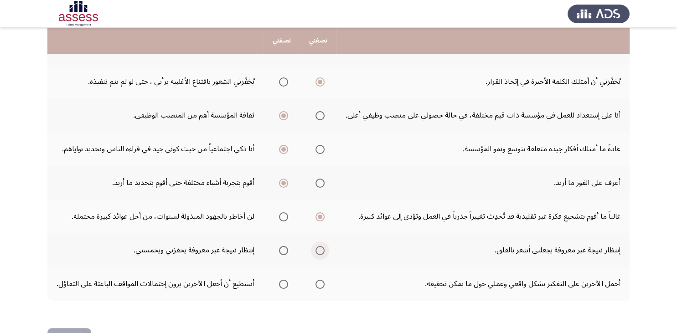
click at [321, 255] on span "Select an option" at bounding box center [319, 250] width 9 height 9
click at [321, 255] on input "Select an option" at bounding box center [319, 250] width 9 height 9
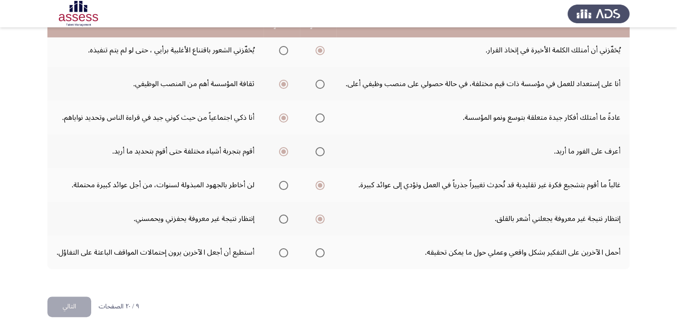
scroll to position [314, 0]
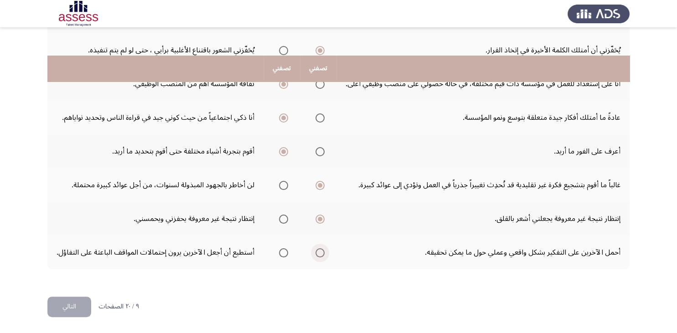
click at [324, 248] on span "Select an option" at bounding box center [319, 252] width 9 height 9
click at [324, 248] on input "Select an option" at bounding box center [319, 252] width 9 height 9
click at [68, 310] on button "التالي" at bounding box center [69, 307] width 44 height 21
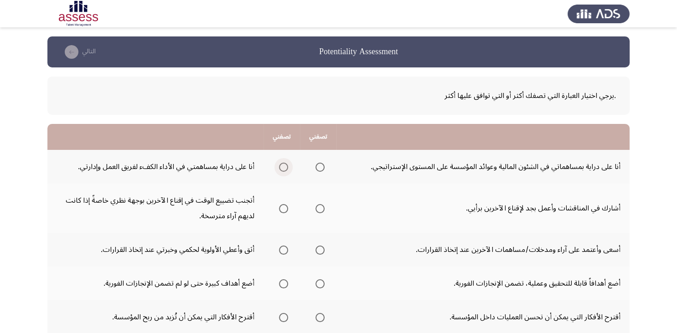
click at [280, 167] on span "Select an option" at bounding box center [283, 167] width 9 height 9
click at [280, 167] on input "Select an option" at bounding box center [283, 167] width 9 height 9
click at [320, 207] on span "Select an option" at bounding box center [319, 208] width 9 height 9
click at [320, 207] on input "Select an option" at bounding box center [319, 208] width 9 height 9
click at [317, 251] on span "Select an option" at bounding box center [319, 250] width 9 height 9
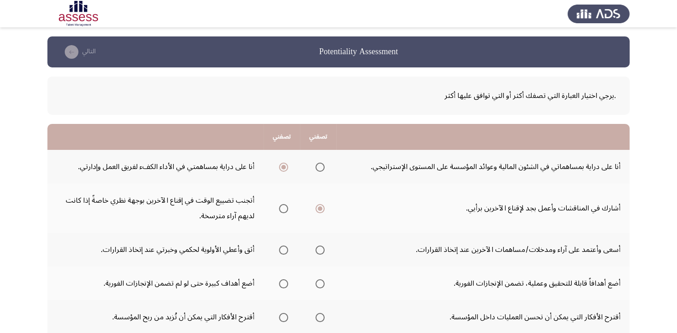
click at [317, 251] on input "Select an option" at bounding box center [319, 250] width 9 height 9
click at [323, 281] on span "Select an option" at bounding box center [319, 283] width 9 height 9
click at [323, 281] on input "Select an option" at bounding box center [319, 283] width 9 height 9
click at [287, 315] on span "Select an option" at bounding box center [283, 317] width 9 height 9
click at [287, 315] on input "Select an option" at bounding box center [283, 317] width 9 height 9
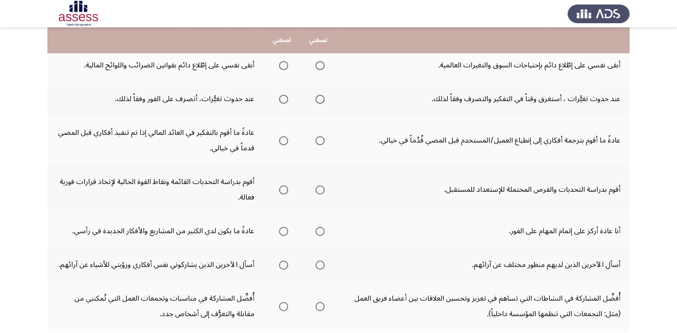
scroll to position [286, 0]
click at [322, 66] on span "Select an option" at bounding box center [319, 65] width 9 height 9
click at [322, 66] on input "Select an option" at bounding box center [319, 65] width 9 height 9
click at [283, 100] on span "Select an option" at bounding box center [283, 98] width 9 height 9
click at [283, 100] on input "Select an option" at bounding box center [283, 98] width 9 height 9
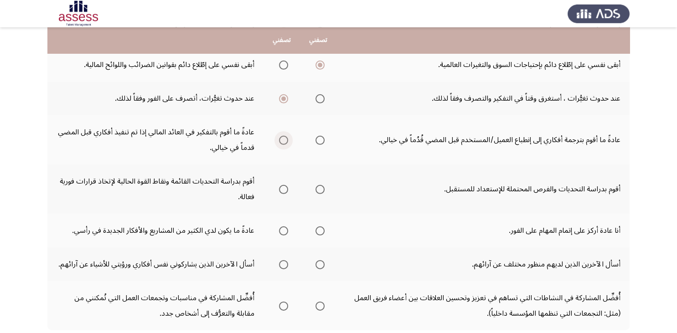
click at [283, 140] on span "Select an option" at bounding box center [283, 140] width 9 height 9
click at [283, 140] on input "Select an option" at bounding box center [283, 140] width 9 height 9
click at [285, 188] on span "Select an option" at bounding box center [283, 189] width 9 height 9
click at [285, 188] on input "Select an option" at bounding box center [283, 189] width 9 height 9
click at [320, 227] on span "Select an option" at bounding box center [319, 231] width 9 height 9
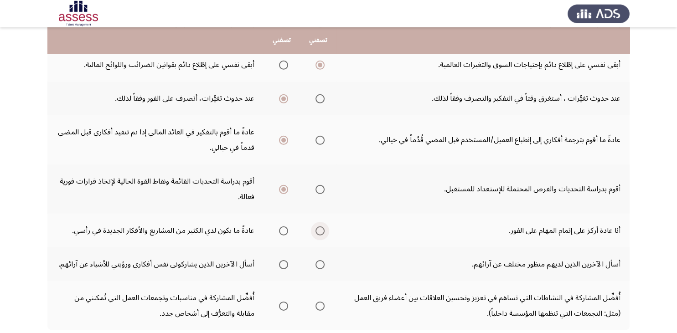
click at [320, 227] on input "Select an option" at bounding box center [319, 231] width 9 height 9
click at [318, 261] on span "Select an option" at bounding box center [319, 264] width 9 height 9
click at [318, 261] on input "Select an option" at bounding box center [319, 264] width 9 height 9
click at [324, 304] on span "Select an option" at bounding box center [319, 306] width 9 height 9
click at [324, 304] on input "Select an option" at bounding box center [319, 306] width 9 height 9
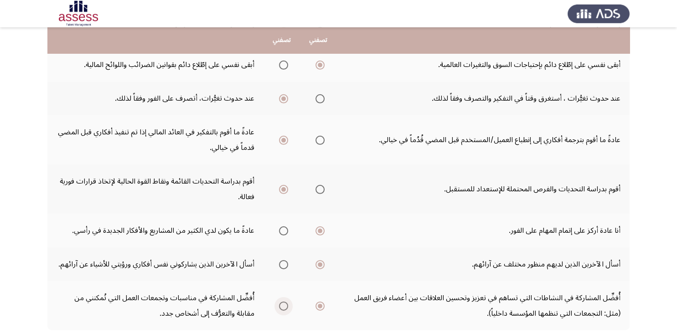
click at [281, 302] on span "Select an option" at bounding box center [283, 306] width 9 height 9
click at [281, 302] on input "Select an option" at bounding box center [283, 306] width 9 height 9
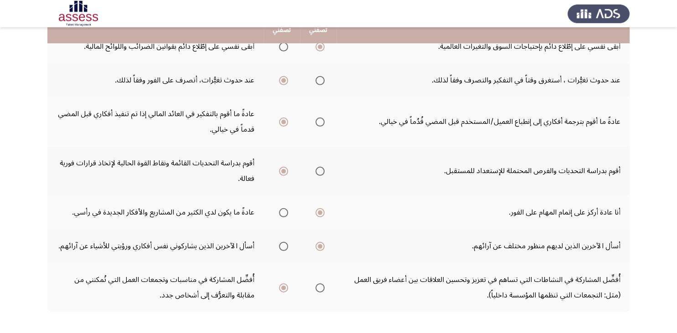
scroll to position [344, 0]
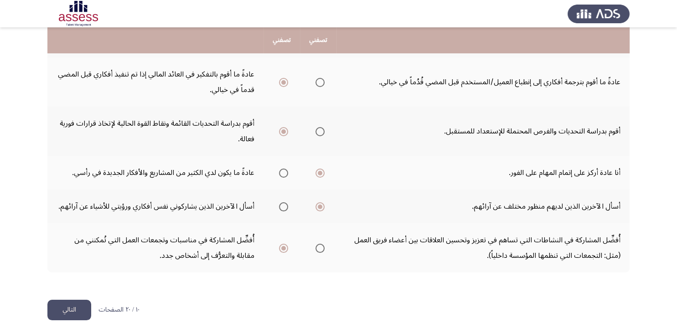
click at [70, 306] on button "التالي" at bounding box center [69, 310] width 44 height 21
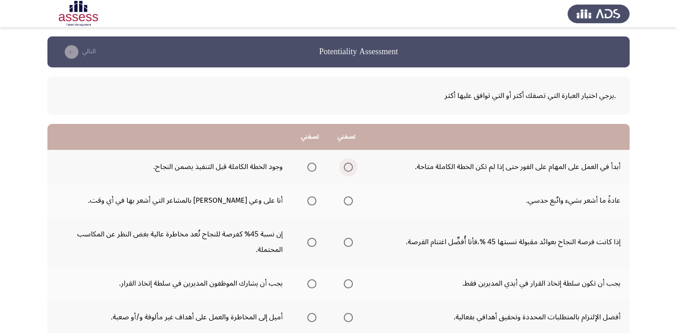
click at [353, 168] on span "Select an option" at bounding box center [348, 167] width 9 height 9
click at [353, 168] on input "Select an option" at bounding box center [348, 167] width 9 height 9
click at [350, 199] on span "Select an option" at bounding box center [348, 200] width 9 height 9
click at [350, 199] on input "Select an option" at bounding box center [348, 200] width 9 height 9
click at [347, 240] on span "Select an option" at bounding box center [348, 242] width 9 height 9
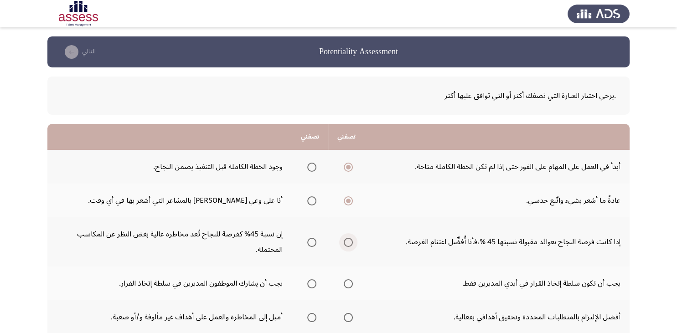
click at [347, 240] on input "Select an option" at bounding box center [348, 242] width 9 height 9
click at [310, 283] on span "Select an option" at bounding box center [311, 283] width 9 height 9
click at [310, 283] on input "Select an option" at bounding box center [311, 283] width 9 height 9
click at [311, 320] on span "Select an option" at bounding box center [311, 317] width 9 height 9
click at [311, 320] on input "Select an option" at bounding box center [311, 317] width 9 height 9
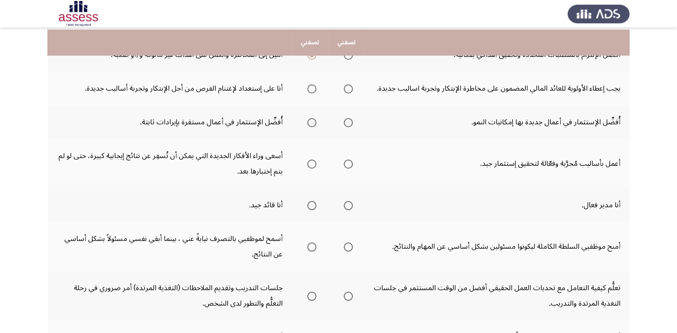
scroll to position [254, 0]
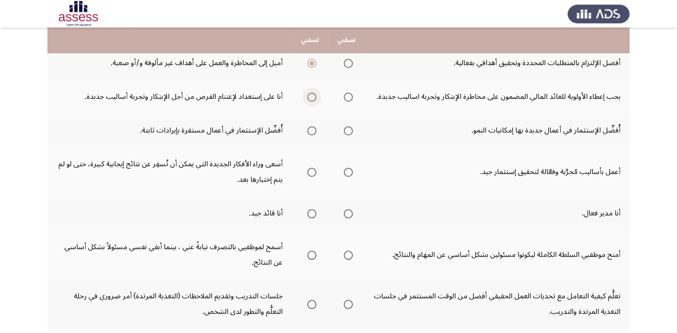
click at [309, 93] on span "Select an option" at bounding box center [311, 97] width 9 height 9
click at [309, 93] on input "Select an option" at bounding box center [311, 97] width 9 height 9
click at [352, 131] on span "Select an option" at bounding box center [348, 130] width 9 height 9
click at [352, 131] on input "Select an option" at bounding box center [348, 130] width 9 height 9
click at [347, 170] on span "Select an option" at bounding box center [348, 172] width 9 height 9
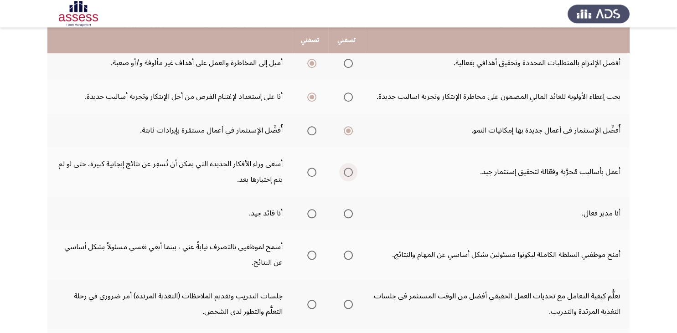
click at [347, 170] on input "Select an option" at bounding box center [348, 172] width 9 height 9
click at [310, 212] on span "Select an option" at bounding box center [311, 213] width 9 height 9
click at [310, 212] on input "Select an option" at bounding box center [311, 213] width 9 height 9
click at [313, 251] on span "Select an option" at bounding box center [311, 255] width 9 height 9
click at [313, 251] on input "Select an option" at bounding box center [311, 255] width 9 height 9
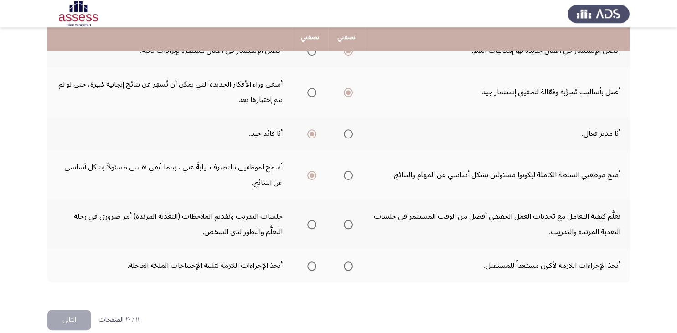
scroll to position [344, 0]
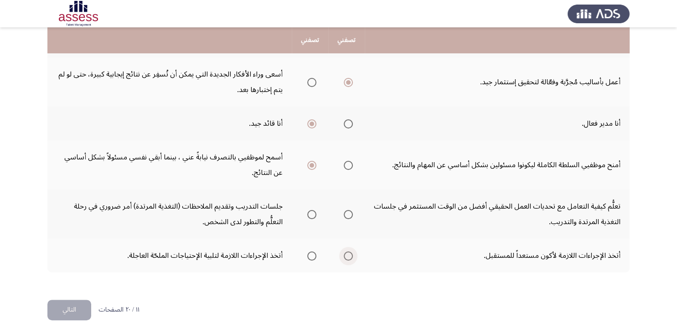
click at [347, 256] on span "Select an option" at bounding box center [348, 256] width 9 height 9
click at [347, 256] on input "Select an option" at bounding box center [348, 256] width 9 height 9
click at [348, 212] on span "Select an option" at bounding box center [348, 214] width 9 height 9
click at [348, 212] on input "Select an option" at bounding box center [348, 214] width 9 height 9
click at [78, 311] on button "التالي" at bounding box center [69, 310] width 44 height 21
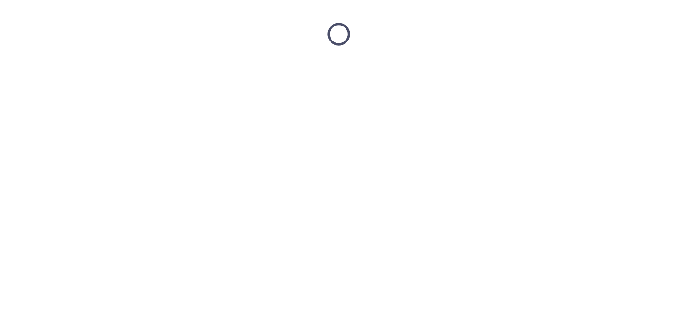
scroll to position [0, 0]
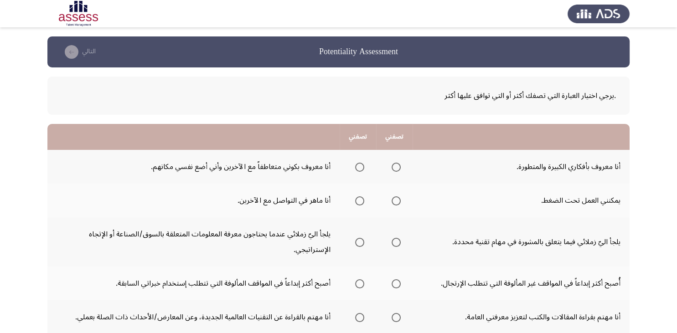
click at [395, 169] on span "Select an option" at bounding box center [396, 167] width 9 height 9
click at [395, 169] on input "Select an option" at bounding box center [396, 167] width 9 height 9
click at [393, 201] on span "Select an option" at bounding box center [396, 200] width 9 height 9
click at [393, 201] on input "Select an option" at bounding box center [396, 200] width 9 height 9
click at [360, 245] on span "Select an option" at bounding box center [359, 242] width 9 height 9
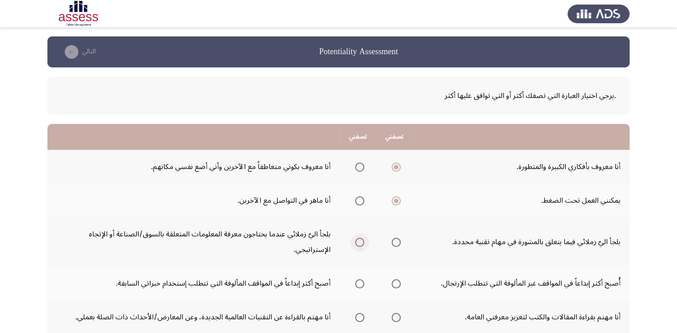
click at [360, 245] on input "Select an option" at bounding box center [359, 242] width 9 height 9
click at [398, 282] on span "Select an option" at bounding box center [396, 283] width 9 height 9
click at [398, 282] on input "Select an option" at bounding box center [396, 283] width 9 height 9
click at [358, 314] on span "Select an option" at bounding box center [359, 317] width 9 height 9
click at [358, 314] on input "Select an option" at bounding box center [359, 317] width 9 height 9
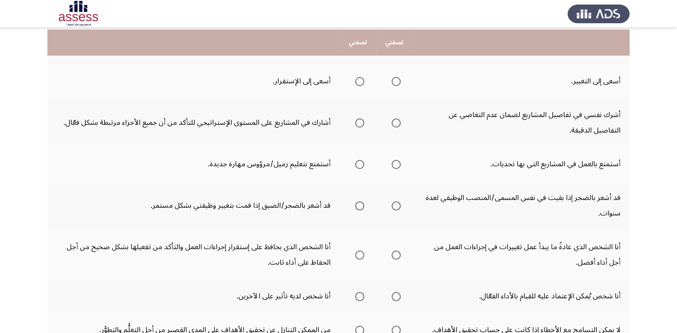
scroll to position [274, 0]
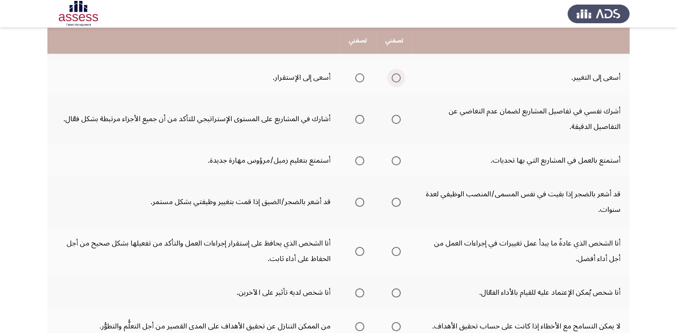
click at [394, 73] on span "Select an option" at bounding box center [396, 77] width 9 height 9
click at [394, 73] on input "Select an option" at bounding box center [396, 77] width 9 height 9
click at [398, 119] on span "Select an option" at bounding box center [396, 119] width 9 height 9
click at [398, 119] on input "Select an option" at bounding box center [396, 119] width 9 height 9
click at [396, 156] on span "Select an option" at bounding box center [396, 160] width 9 height 9
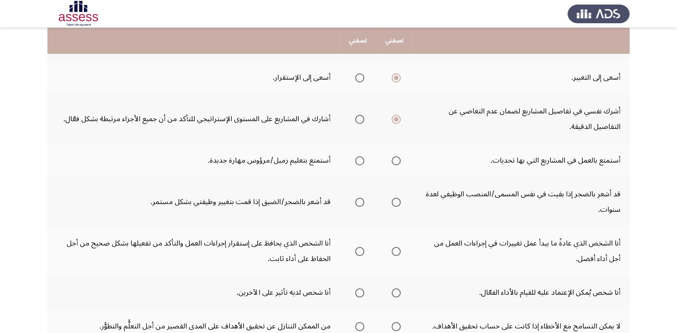
click at [396, 156] on input "Select an option" at bounding box center [396, 160] width 9 height 9
click at [393, 199] on span "Select an option" at bounding box center [396, 202] width 9 height 9
click at [393, 199] on input "Select an option" at bounding box center [396, 202] width 9 height 9
click at [398, 249] on span "Select an option" at bounding box center [396, 251] width 9 height 9
click at [398, 249] on input "Select an option" at bounding box center [396, 251] width 9 height 9
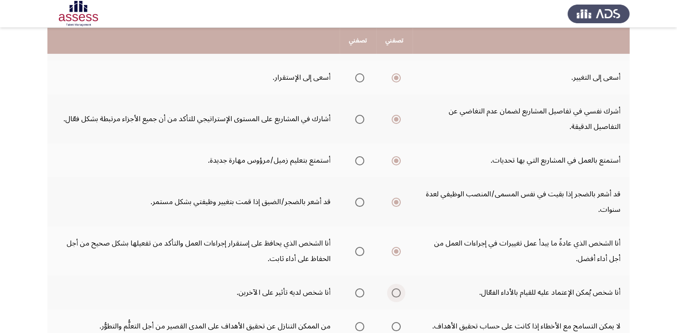
click at [397, 293] on span "Select an option" at bounding box center [396, 293] width 9 height 9
click at [397, 293] on input "Select an option" at bounding box center [396, 293] width 9 height 9
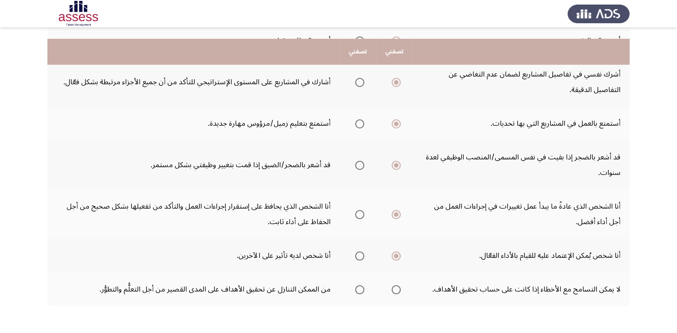
scroll to position [344, 0]
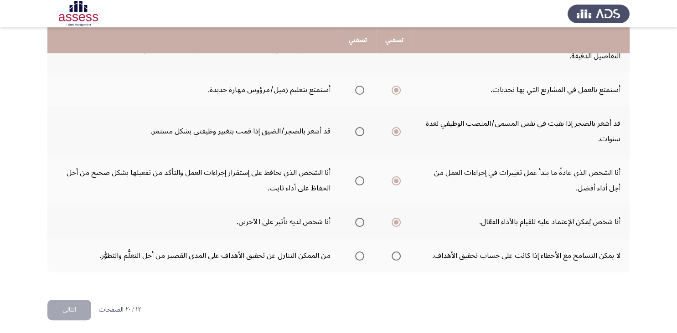
click at [479, 146] on td "قد أشعر بالضجر إذا بقيت في نفس المسمى/المنصب الوظيفي لعدة سنوات." at bounding box center [521, 131] width 217 height 49
click at [396, 254] on span "Select an option" at bounding box center [396, 256] width 9 height 9
click at [396, 254] on input "Select an option" at bounding box center [396, 256] width 9 height 9
click at [74, 311] on button "التالي" at bounding box center [69, 310] width 44 height 21
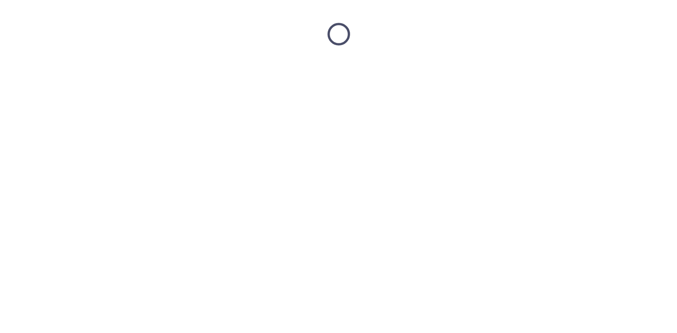
scroll to position [0, 0]
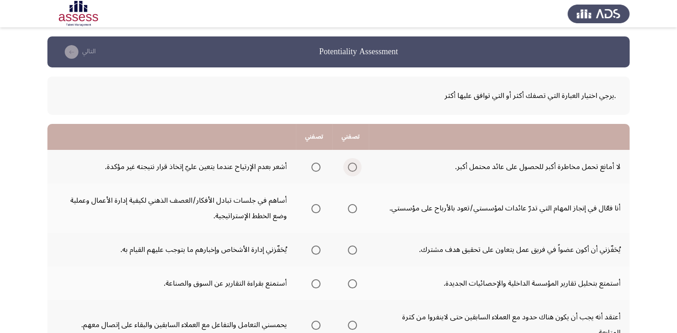
click at [351, 167] on span "Select an option" at bounding box center [352, 167] width 9 height 9
click at [351, 167] on input "Select an option" at bounding box center [352, 167] width 9 height 9
click at [315, 207] on span "Select an option" at bounding box center [315, 208] width 9 height 9
click at [315, 207] on input "Select an option" at bounding box center [315, 208] width 9 height 9
click at [355, 248] on span "Select an option" at bounding box center [352, 250] width 9 height 9
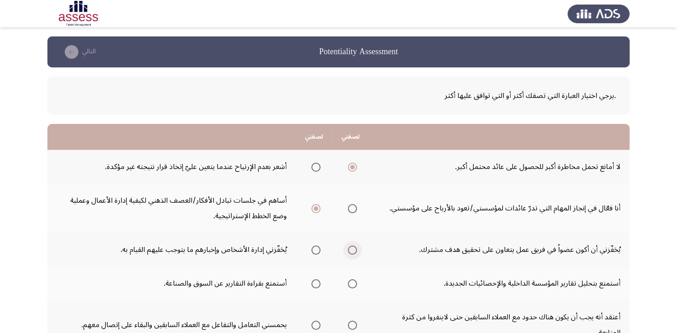
click at [355, 248] on input "Select an option" at bounding box center [352, 250] width 9 height 9
click at [336, 216] on th at bounding box center [350, 208] width 36 height 49
click at [312, 284] on span "Select an option" at bounding box center [315, 283] width 9 height 9
click at [312, 284] on input "Select an option" at bounding box center [315, 283] width 9 height 9
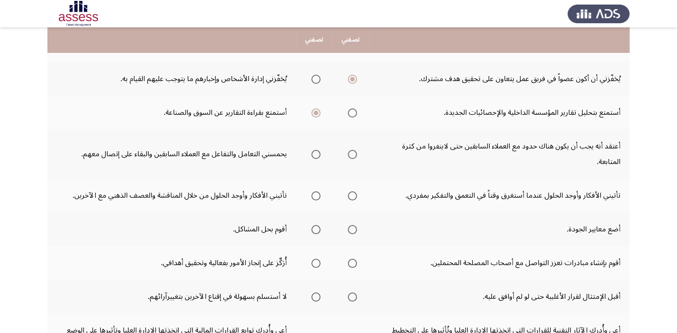
scroll to position [172, 0]
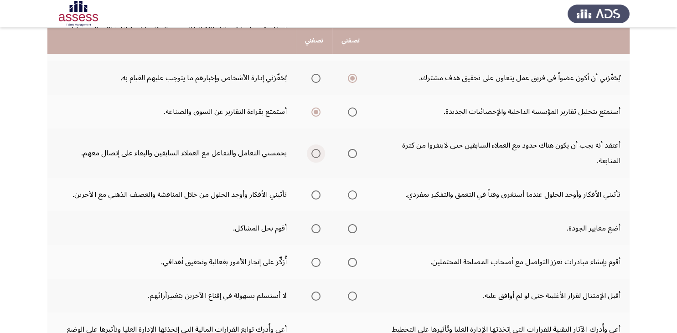
click at [314, 151] on span "Select an option" at bounding box center [315, 153] width 9 height 9
click at [314, 151] on input "Select an option" at bounding box center [315, 153] width 9 height 9
click at [314, 195] on span "Select an option" at bounding box center [315, 195] width 9 height 9
click at [314, 195] on input "Select an option" at bounding box center [315, 195] width 9 height 9
click at [314, 229] on span "Select an option" at bounding box center [315, 228] width 9 height 9
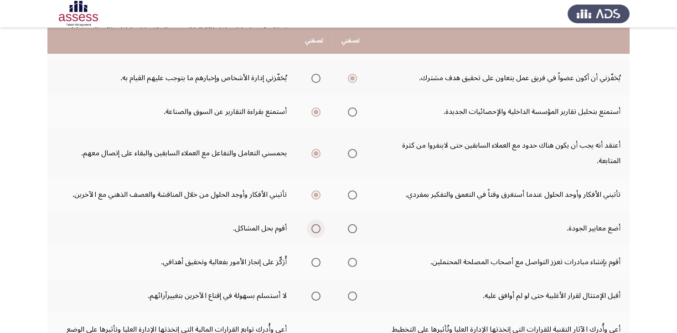
click at [314, 229] on input "Select an option" at bounding box center [315, 228] width 9 height 9
click at [349, 258] on span "Select an option" at bounding box center [352, 262] width 9 height 9
click at [349, 258] on input "Select an option" at bounding box center [352, 262] width 9 height 9
click at [351, 297] on span "Select an option" at bounding box center [352, 296] width 9 height 9
click at [351, 297] on input "Select an option" at bounding box center [352, 296] width 9 height 9
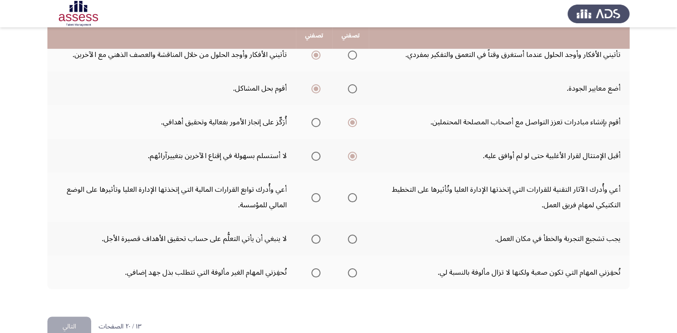
scroll to position [329, 0]
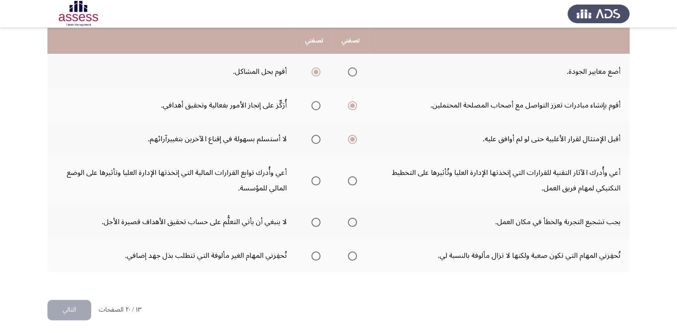
click at [358, 176] on th at bounding box center [350, 180] width 36 height 49
click at [355, 176] on span "Select an option" at bounding box center [352, 180] width 9 height 9
click at [355, 176] on input "Select an option" at bounding box center [352, 180] width 9 height 9
click at [313, 219] on span "Select an option" at bounding box center [315, 222] width 9 height 9
click at [313, 219] on input "Select an option" at bounding box center [315, 222] width 9 height 9
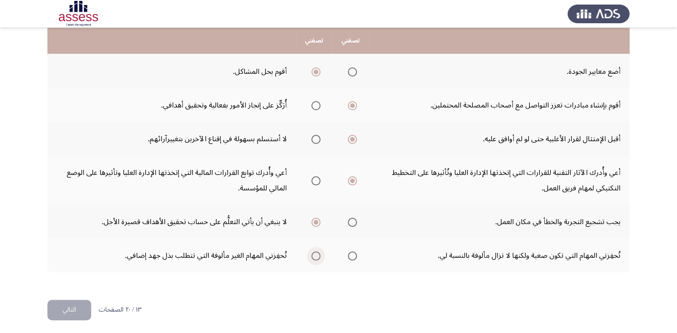
click at [315, 255] on span "Select an option" at bounding box center [315, 256] width 9 height 9
click at [315, 255] on input "Select an option" at bounding box center [315, 256] width 9 height 9
click at [78, 308] on button "التالي" at bounding box center [69, 310] width 44 height 21
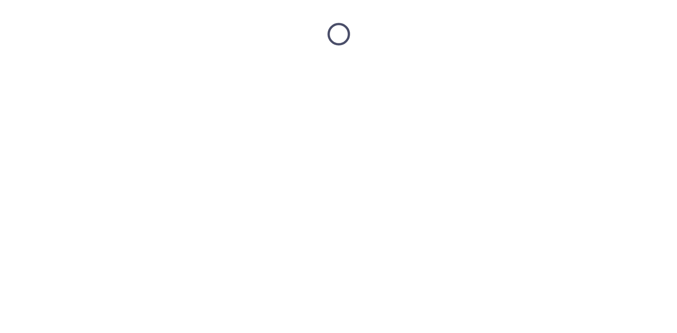
scroll to position [0, 0]
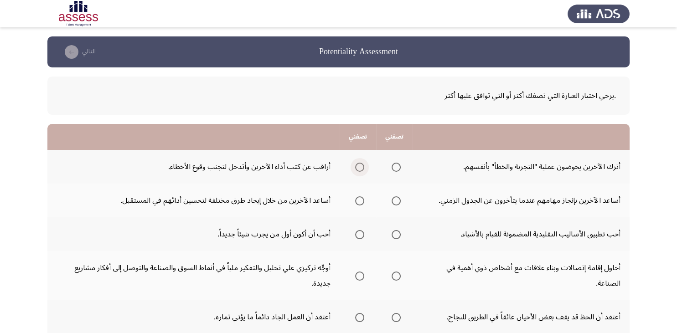
click at [359, 168] on span "Select an option" at bounding box center [359, 167] width 9 height 9
click at [359, 168] on input "Select an option" at bounding box center [359, 167] width 9 height 9
click at [355, 201] on span "Select an option" at bounding box center [359, 200] width 9 height 9
click at [355, 201] on input "Select an option" at bounding box center [359, 200] width 9 height 9
click at [362, 237] on span "Select an option" at bounding box center [359, 234] width 9 height 9
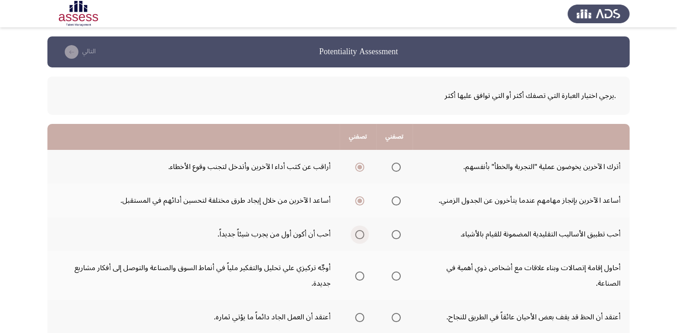
click at [362, 237] on input "Select an option" at bounding box center [359, 234] width 9 height 9
click at [397, 275] on span "Select an option" at bounding box center [396, 276] width 9 height 9
click at [397, 275] on input "Select an option" at bounding box center [396, 276] width 9 height 9
click at [362, 315] on span "Select an option" at bounding box center [359, 317] width 9 height 9
click at [362, 315] on input "Select an option" at bounding box center [359, 317] width 9 height 9
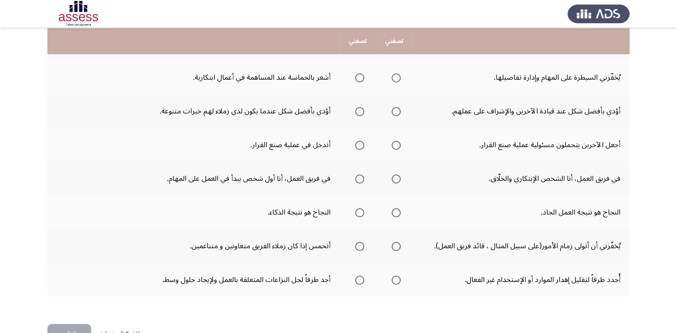
scroll to position [273, 0]
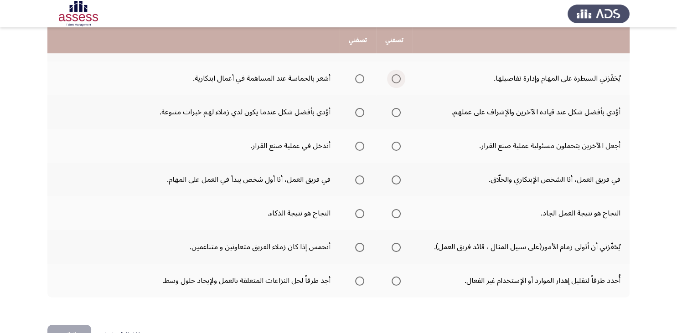
click at [400, 80] on span "Select an option" at bounding box center [396, 78] width 9 height 9
click at [400, 80] on input "Select an option" at bounding box center [396, 78] width 9 height 9
click at [393, 110] on span "Select an option" at bounding box center [396, 112] width 9 height 9
click at [393, 110] on input "Select an option" at bounding box center [396, 112] width 9 height 9
click at [400, 145] on span "Select an option" at bounding box center [396, 146] width 9 height 9
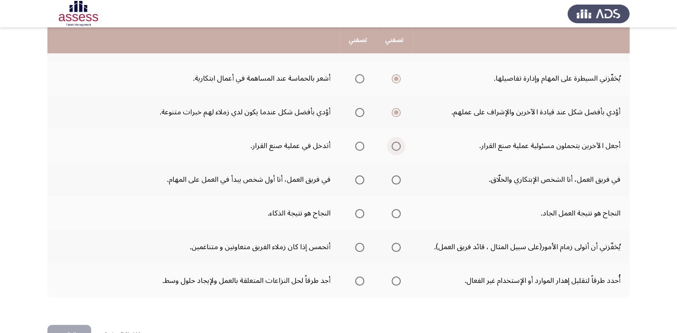
click at [400, 145] on input "Select an option" at bounding box center [396, 146] width 9 height 9
click at [355, 180] on span "Select an option" at bounding box center [359, 180] width 9 height 9
click at [355, 180] on input "Select an option" at bounding box center [359, 180] width 9 height 9
click at [356, 212] on span "Select an option" at bounding box center [359, 213] width 9 height 9
click at [356, 212] on input "Select an option" at bounding box center [359, 213] width 9 height 9
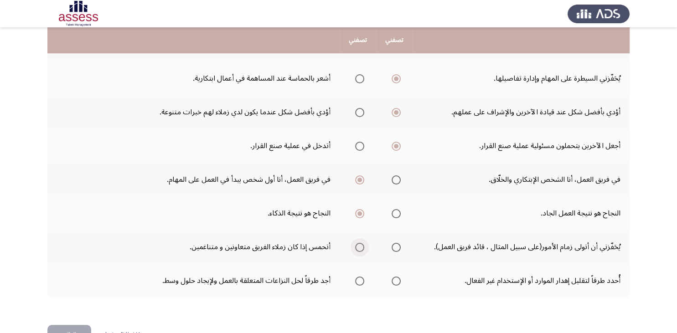
click at [357, 245] on span "Select an option" at bounding box center [359, 247] width 9 height 9
click at [357, 245] on input "Select an option" at bounding box center [359, 247] width 9 height 9
click at [391, 277] on label "Select an option" at bounding box center [394, 281] width 13 height 9
click at [392, 277] on input "Select an option" at bounding box center [396, 281] width 9 height 9
click at [81, 330] on button "التالي" at bounding box center [69, 335] width 44 height 21
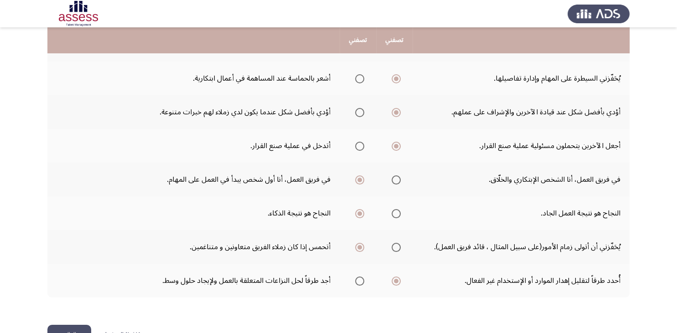
scroll to position [0, 0]
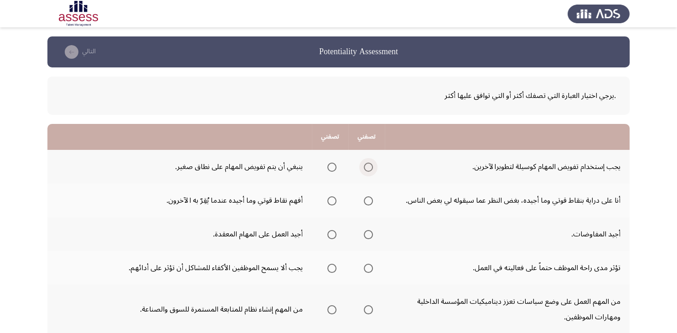
click at [366, 167] on span "Select an option" at bounding box center [368, 167] width 9 height 9
click at [366, 167] on input "Select an option" at bounding box center [368, 167] width 9 height 9
click at [369, 200] on span "Select an option" at bounding box center [368, 200] width 9 height 9
click at [369, 200] on input "Select an option" at bounding box center [368, 200] width 9 height 9
click at [331, 234] on span "Select an option" at bounding box center [331, 234] width 9 height 9
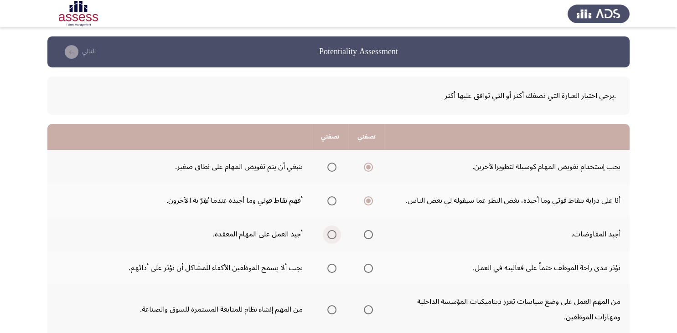
click at [331, 234] on input "Select an option" at bounding box center [331, 234] width 9 height 9
click at [371, 267] on span "Select an option" at bounding box center [368, 268] width 9 height 9
click at [371, 267] on input "Select an option" at bounding box center [368, 268] width 9 height 9
click at [371, 311] on span "Select an option" at bounding box center [368, 309] width 9 height 9
click at [371, 311] on input "Select an option" at bounding box center [368, 309] width 9 height 9
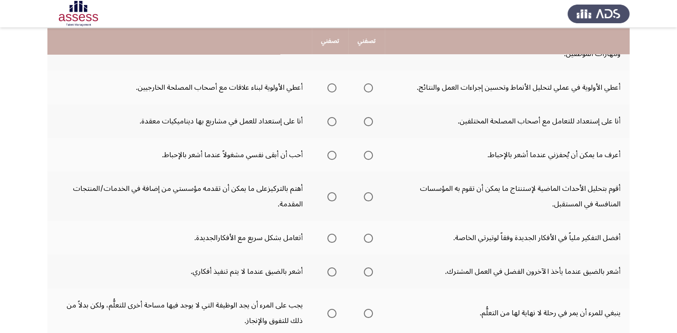
scroll to position [264, 0]
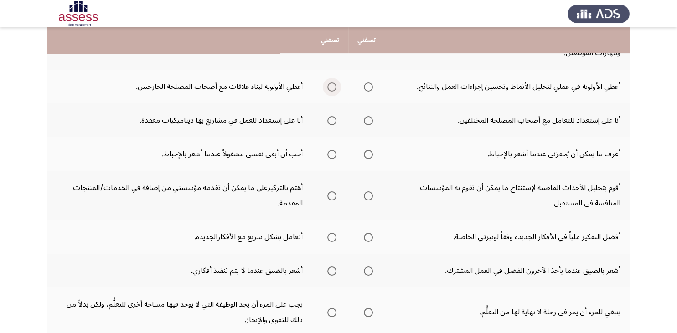
click at [328, 87] on span "Select an option" at bounding box center [331, 87] width 9 height 9
click at [328, 87] on input "Select an option" at bounding box center [331, 87] width 9 height 9
click at [333, 121] on span "Select an option" at bounding box center [331, 120] width 9 height 9
click at [333, 121] on input "Select an option" at bounding box center [331, 120] width 9 height 9
click at [329, 150] on span "Select an option" at bounding box center [331, 154] width 9 height 9
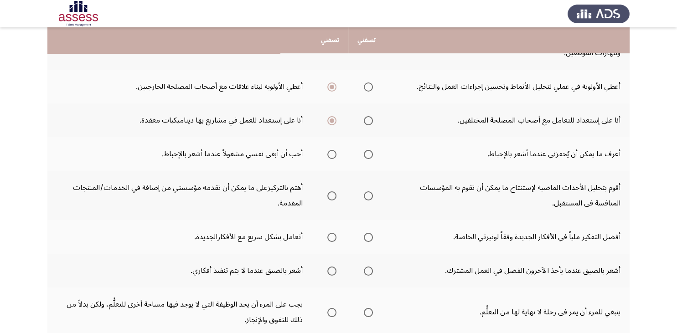
click at [329, 150] on input "Select an option" at bounding box center [331, 154] width 9 height 9
click at [331, 193] on span "Select an option" at bounding box center [331, 195] width 9 height 9
click at [331, 193] on input "Select an option" at bounding box center [331, 195] width 9 height 9
click at [367, 234] on span "Select an option" at bounding box center [368, 237] width 9 height 9
click at [367, 234] on input "Select an option" at bounding box center [368, 237] width 9 height 9
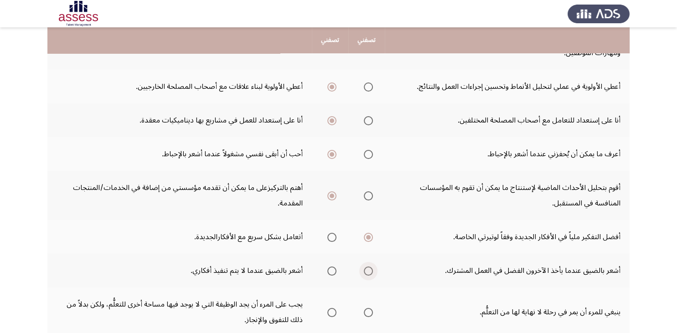
click at [367, 269] on span "Select an option" at bounding box center [368, 271] width 9 height 9
click at [367, 269] on input "Select an option" at bounding box center [368, 271] width 9 height 9
click at [370, 310] on span "Select an option" at bounding box center [368, 312] width 9 height 9
click at [370, 310] on input "Select an option" at bounding box center [368, 312] width 9 height 9
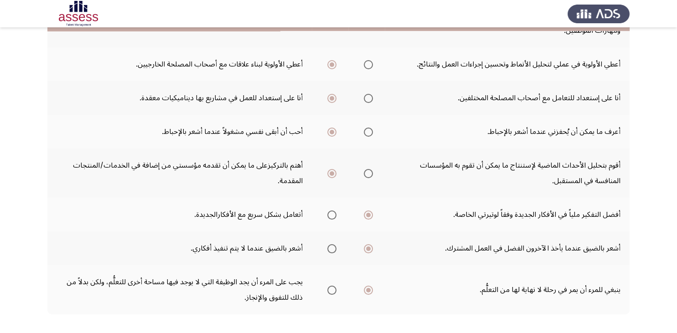
scroll to position [329, 0]
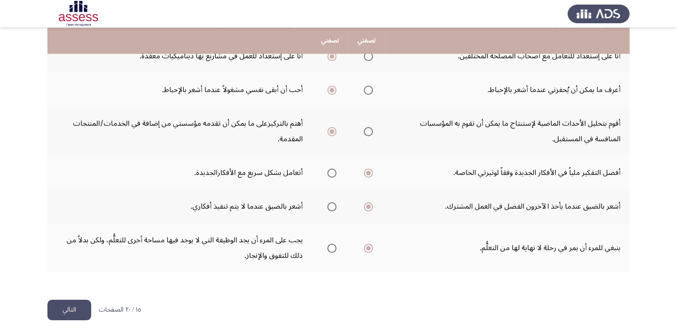
click at [74, 306] on button "التالي" at bounding box center [69, 310] width 44 height 21
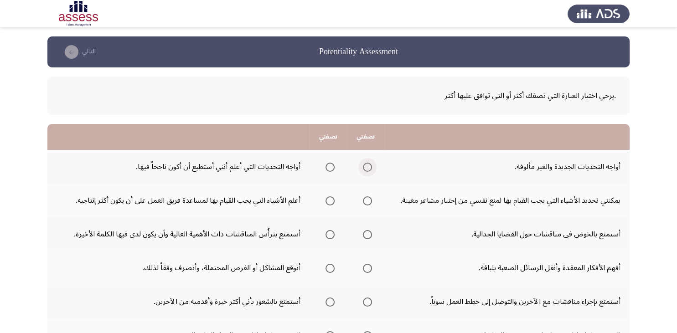
click at [366, 168] on span "Select an option" at bounding box center [367, 167] width 9 height 9
click at [366, 168] on input "Select an option" at bounding box center [367, 167] width 9 height 9
click at [328, 202] on span "Select an option" at bounding box center [329, 200] width 9 height 9
click at [328, 202] on input "Select an option" at bounding box center [329, 200] width 9 height 9
click at [325, 235] on span "Select an option" at bounding box center [329, 234] width 9 height 9
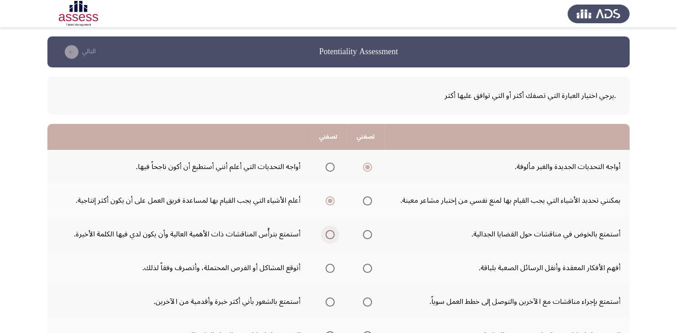
click at [325, 235] on input "Select an option" at bounding box center [329, 234] width 9 height 9
click at [369, 271] on span "Select an option" at bounding box center [367, 268] width 9 height 9
click at [369, 271] on input "Select an option" at bounding box center [367, 268] width 9 height 9
click at [367, 304] on span "Select an option" at bounding box center [367, 302] width 9 height 9
click at [367, 304] on input "Select an option" at bounding box center [367, 302] width 9 height 9
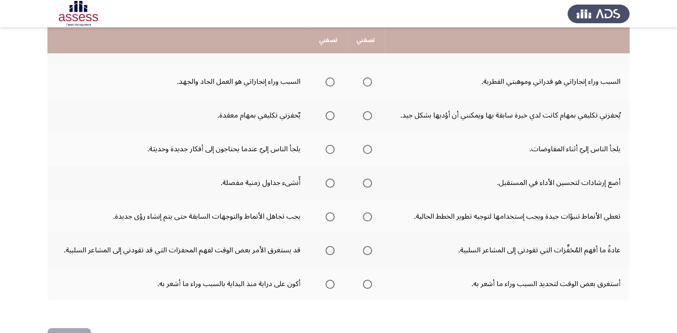
scroll to position [255, 0]
click at [327, 78] on span "Select an option" at bounding box center [329, 81] width 9 height 9
click at [327, 78] on input "Select an option" at bounding box center [329, 81] width 9 height 9
click at [323, 114] on label "Select an option" at bounding box center [328, 114] width 13 height 9
click at [325, 114] on input "Select an option" at bounding box center [329, 114] width 9 height 9
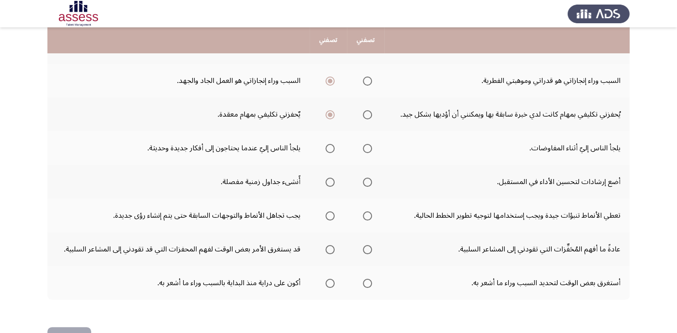
click at [331, 145] on span "Select an option" at bounding box center [329, 148] width 9 height 9
click at [331, 145] on input "Select an option" at bounding box center [329, 148] width 9 height 9
click at [329, 182] on span "Select an option" at bounding box center [329, 182] width 9 height 9
click at [329, 182] on input "Select an option" at bounding box center [329, 182] width 9 height 9
click at [329, 212] on span "Select an option" at bounding box center [329, 216] width 9 height 9
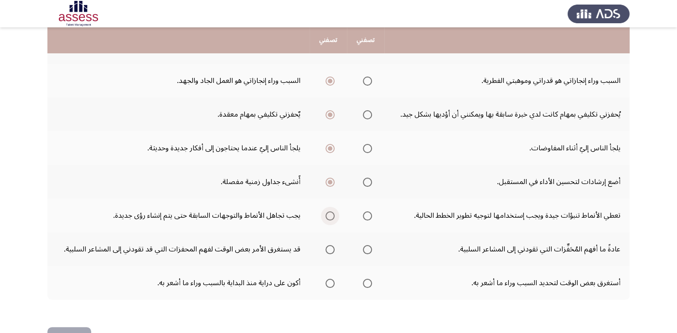
click at [329, 212] on input "Select an option" at bounding box center [329, 216] width 9 height 9
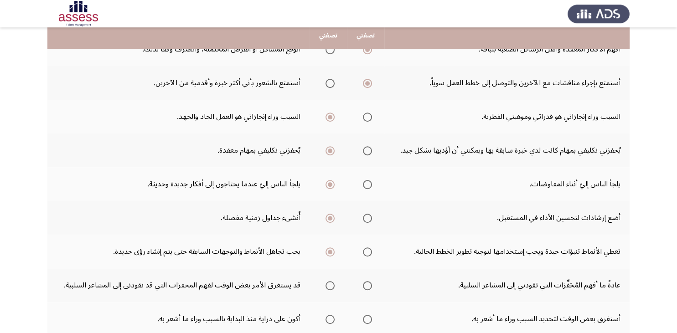
scroll to position [213, 0]
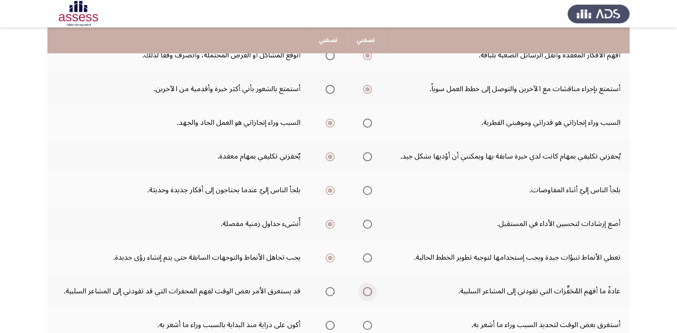
click at [367, 291] on span "Select an option" at bounding box center [367, 291] width 9 height 9
click at [367, 291] on input "Select an option" at bounding box center [367, 291] width 9 height 9
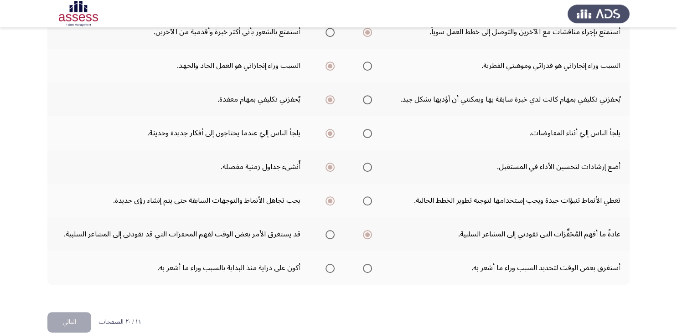
scroll to position [283, 0]
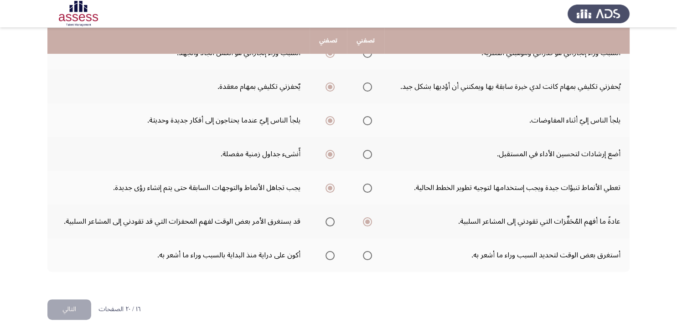
drag, startPoint x: 367, startPoint y: 291, endPoint x: 411, endPoint y: 290, distance: 43.3
click at [411, 290] on div ".يرجي اختيار العبارة التي تصفك أكثر أو التي توافق عليها أكثر تصفني تصفني أواجه …" at bounding box center [338, 42] width 582 height 515
click at [367, 254] on span "Select an option" at bounding box center [367, 255] width 9 height 9
click at [367, 254] on input "Select an option" at bounding box center [367, 255] width 9 height 9
click at [69, 304] on button "التالي" at bounding box center [69, 310] width 44 height 21
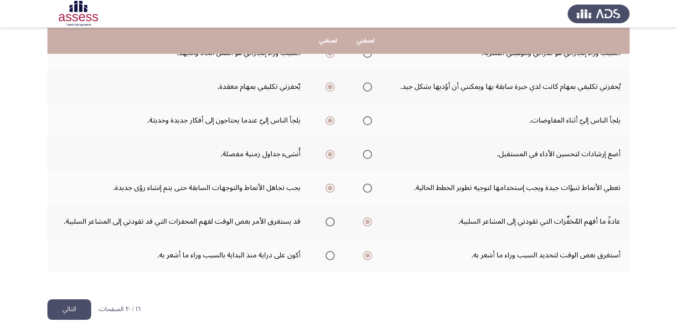
scroll to position [0, 0]
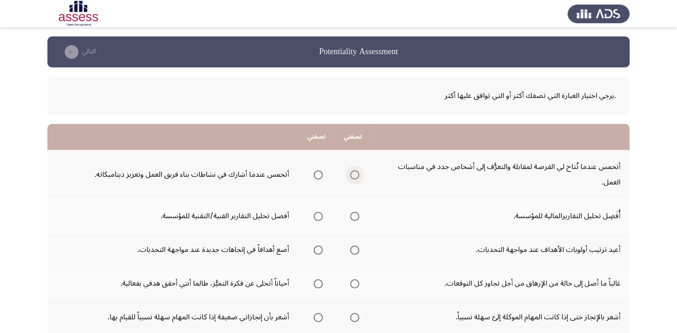
click at [352, 176] on span "Select an option" at bounding box center [354, 174] width 9 height 9
click at [352, 176] on input "Select an option" at bounding box center [354, 174] width 9 height 9
click at [320, 216] on span "Select an option" at bounding box center [318, 216] width 9 height 9
click at [320, 216] on input "Select an option" at bounding box center [318, 216] width 9 height 9
click at [357, 249] on span "Select an option" at bounding box center [354, 250] width 9 height 9
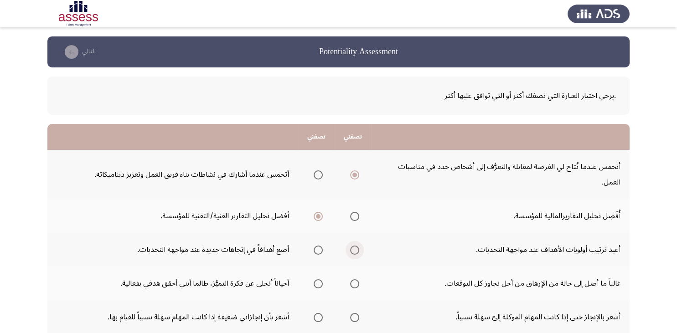
click at [357, 249] on input "Select an option" at bounding box center [354, 250] width 9 height 9
click at [353, 282] on span "Select an option" at bounding box center [354, 283] width 9 height 9
click at [353, 282] on input "Select an option" at bounding box center [354, 283] width 9 height 9
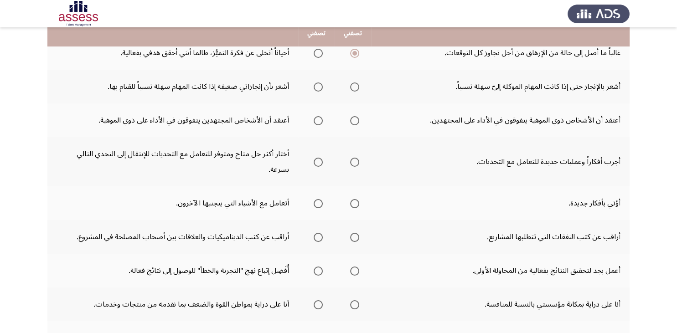
scroll to position [232, 0]
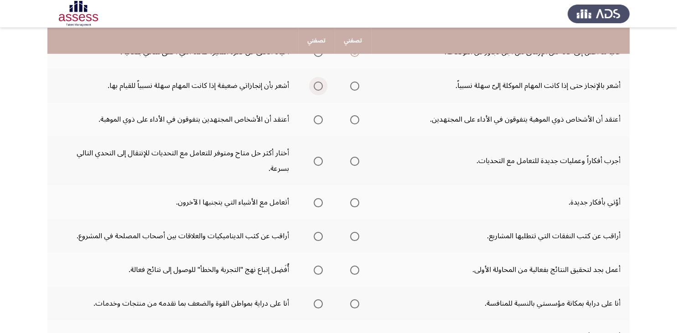
click at [317, 82] on span "Select an option" at bounding box center [318, 86] width 9 height 9
click at [317, 82] on input "Select an option" at bounding box center [318, 86] width 9 height 9
click at [318, 119] on span "Select an option" at bounding box center [318, 119] width 9 height 9
click at [318, 119] on input "Select an option" at bounding box center [318, 119] width 9 height 9
click at [316, 157] on span "Select an option" at bounding box center [318, 161] width 9 height 9
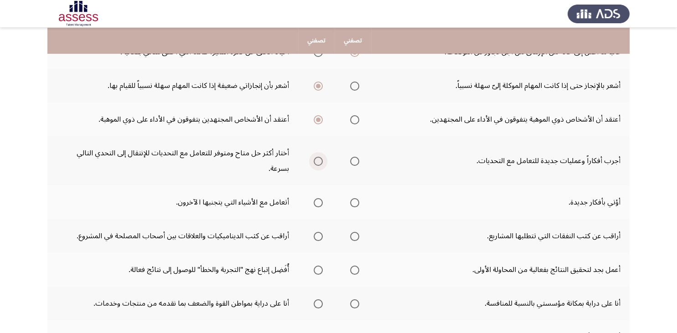
click at [316, 157] on input "Select an option" at bounding box center [318, 161] width 9 height 9
click at [356, 199] on span "Select an option" at bounding box center [354, 202] width 9 height 9
click at [356, 199] on input "Select an option" at bounding box center [354, 202] width 9 height 9
click at [355, 234] on span "Select an option" at bounding box center [354, 236] width 9 height 9
click at [355, 234] on input "Select an option" at bounding box center [354, 236] width 9 height 9
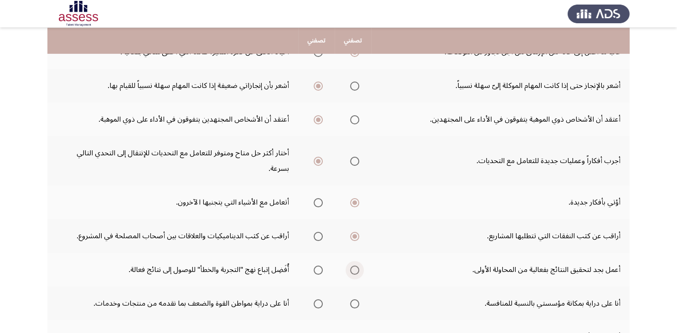
click at [354, 269] on span "Select an option" at bounding box center [354, 270] width 9 height 9
click at [354, 269] on input "Select an option" at bounding box center [354, 270] width 9 height 9
click at [356, 301] on span "Select an option" at bounding box center [354, 304] width 9 height 9
click at [356, 301] on input "Select an option" at bounding box center [354, 304] width 9 height 9
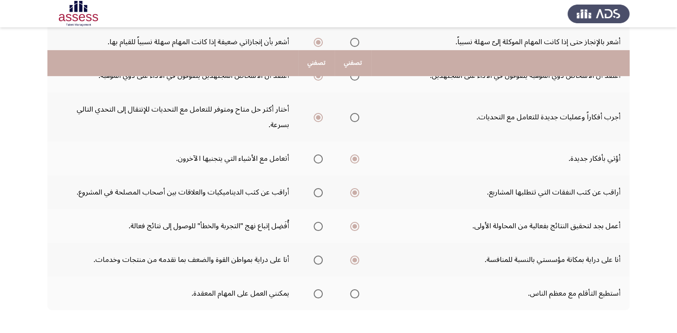
scroll to position [314, 0]
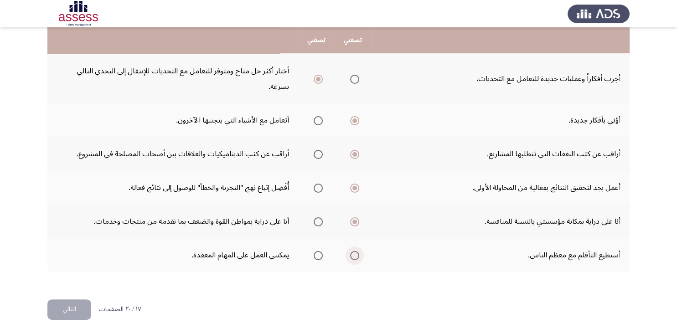
click at [356, 257] on span "Select an option" at bounding box center [354, 255] width 9 height 9
click at [356, 257] on input "Select an option" at bounding box center [354, 255] width 9 height 9
click at [60, 310] on button "التالي" at bounding box center [69, 310] width 44 height 21
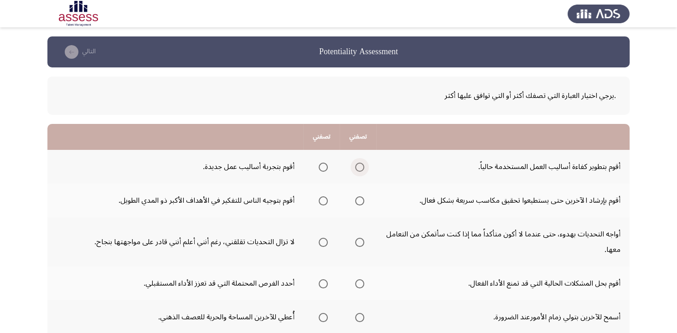
click at [360, 167] on span "Select an option" at bounding box center [359, 167] width 9 height 9
click at [360, 167] on input "Select an option" at bounding box center [359, 167] width 9 height 9
click at [325, 201] on span "Select an option" at bounding box center [323, 200] width 9 height 9
click at [325, 201] on input "Select an option" at bounding box center [323, 200] width 9 height 9
click at [357, 242] on span "Select an option" at bounding box center [359, 242] width 9 height 9
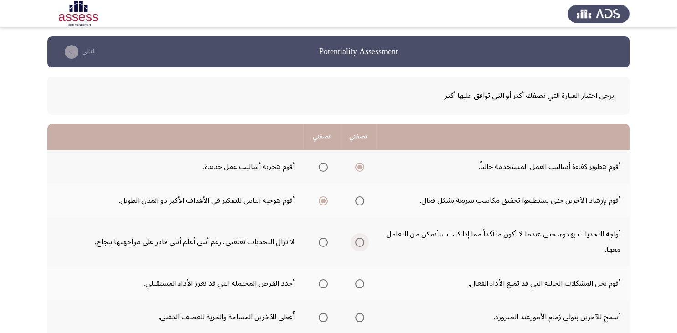
click at [357, 242] on input "Select an option" at bounding box center [359, 242] width 9 height 9
click at [360, 282] on span "Select an option" at bounding box center [359, 283] width 9 height 9
click at [360, 282] on input "Select an option" at bounding box center [359, 283] width 9 height 9
click at [320, 319] on span "Select an option" at bounding box center [323, 317] width 9 height 9
click at [320, 319] on input "Select an option" at bounding box center [323, 317] width 9 height 9
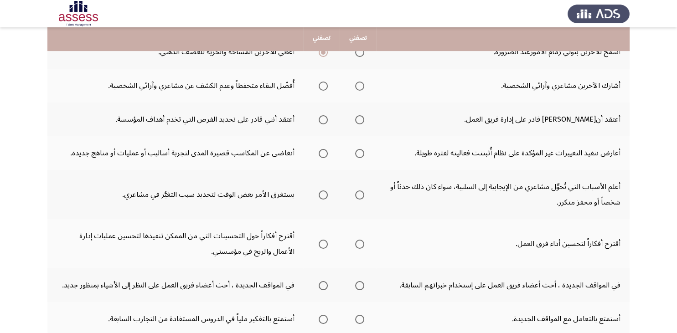
scroll to position [266, 0]
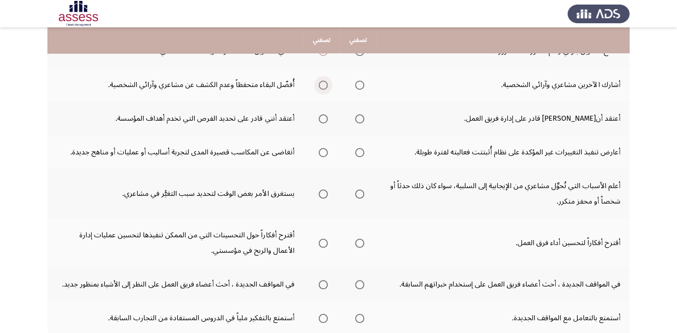
click at [322, 81] on span "Select an option" at bounding box center [323, 85] width 9 height 9
click at [322, 81] on input "Select an option" at bounding box center [323, 85] width 9 height 9
click at [360, 121] on span "Select an option" at bounding box center [359, 118] width 9 height 9
click at [360, 121] on input "Select an option" at bounding box center [359, 118] width 9 height 9
click at [323, 152] on span "Select an option" at bounding box center [323, 152] width 9 height 9
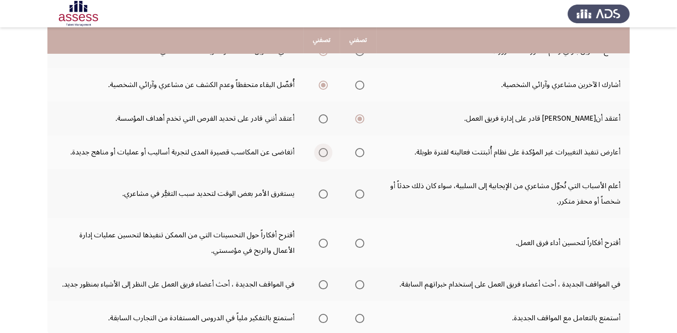
click at [323, 152] on input "Select an option" at bounding box center [323, 152] width 9 height 9
click at [357, 193] on span "Select an option" at bounding box center [359, 194] width 9 height 9
click at [357, 193] on input "Select an option" at bounding box center [359, 194] width 9 height 9
click at [320, 243] on span "Select an option" at bounding box center [323, 243] width 9 height 9
click at [320, 243] on input "Select an option" at bounding box center [323, 243] width 9 height 9
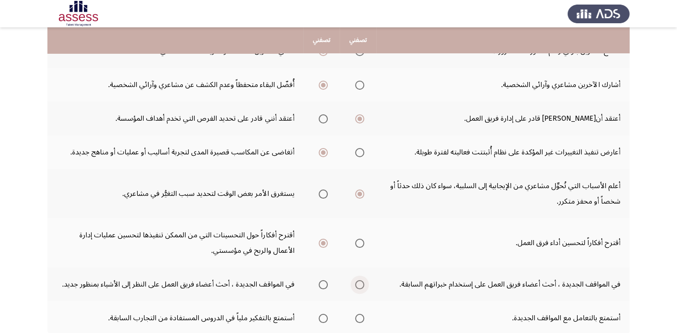
click at [362, 283] on span "Select an option" at bounding box center [359, 284] width 9 height 9
click at [362, 283] on input "Select an option" at bounding box center [359, 284] width 9 height 9
click at [360, 316] on span "Select an option" at bounding box center [359, 318] width 9 height 9
click at [360, 316] on input "Select an option" at bounding box center [359, 318] width 9 height 9
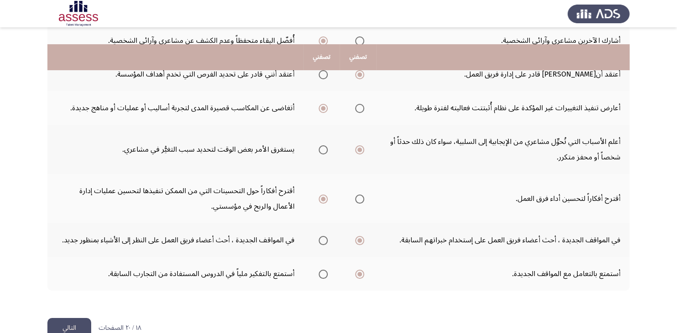
scroll to position [329, 0]
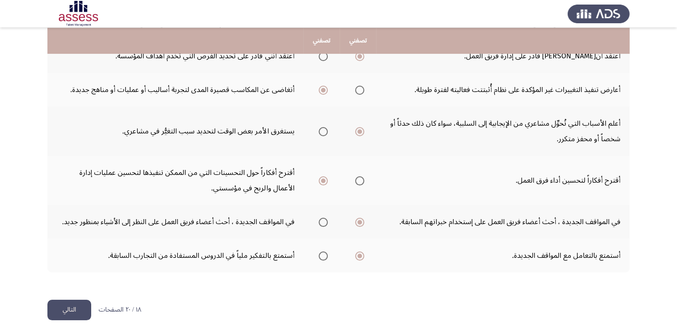
click at [84, 310] on button "التالي" at bounding box center [69, 310] width 44 height 21
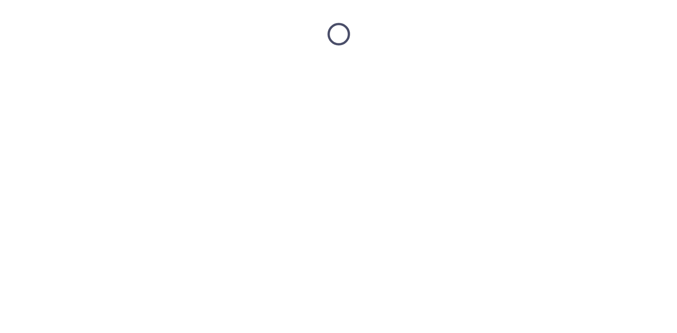
scroll to position [0, 0]
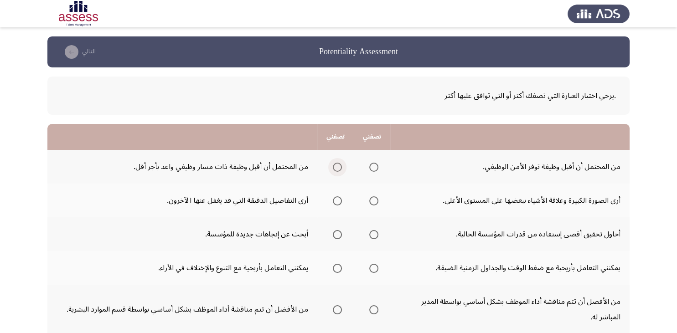
click at [337, 169] on span "Select an option" at bounding box center [337, 167] width 9 height 9
click at [337, 169] on input "Select an option" at bounding box center [337, 167] width 9 height 9
click at [373, 199] on span "Select an option" at bounding box center [373, 200] width 9 height 9
click at [373, 199] on input "Select an option" at bounding box center [373, 200] width 9 height 9
click at [336, 232] on span "Select an option" at bounding box center [337, 234] width 9 height 9
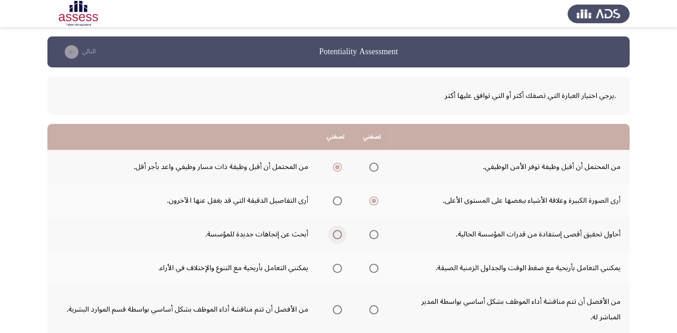
click at [336, 232] on input "Select an option" at bounding box center [337, 234] width 9 height 9
click at [371, 267] on span "Select an option" at bounding box center [373, 268] width 9 height 9
click at [371, 267] on input "Select an option" at bounding box center [373, 268] width 9 height 9
click at [372, 307] on span "Select an option" at bounding box center [373, 309] width 9 height 9
click at [372, 307] on input "Select an option" at bounding box center [373, 309] width 9 height 9
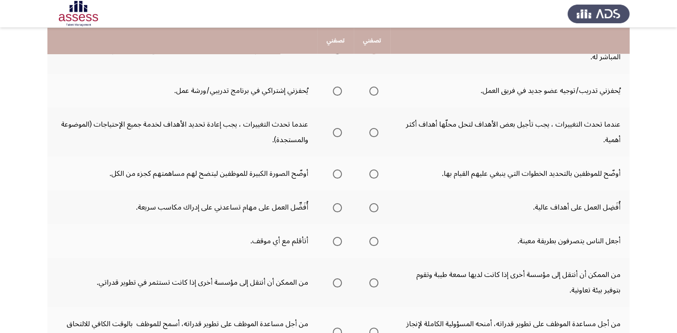
scroll to position [259, 0]
click at [333, 92] on span "Select an option" at bounding box center [337, 92] width 9 height 9
click at [333, 92] on input "Select an option" at bounding box center [337, 92] width 9 height 9
click at [375, 133] on span "Select an option" at bounding box center [373, 133] width 9 height 9
click at [375, 133] on input "Select an option" at bounding box center [373, 133] width 9 height 9
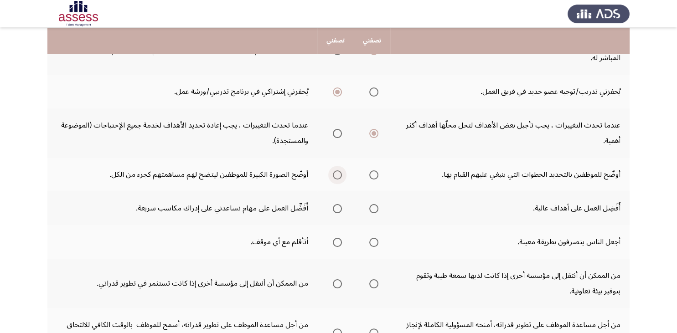
click at [336, 174] on span "Select an option" at bounding box center [337, 174] width 9 height 9
click at [336, 174] on input "Select an option" at bounding box center [337, 174] width 9 height 9
click at [371, 205] on span "Select an option" at bounding box center [373, 208] width 9 height 9
click at [371, 205] on input "Select an option" at bounding box center [373, 208] width 9 height 9
click at [338, 242] on span "Select an option" at bounding box center [337, 242] width 9 height 9
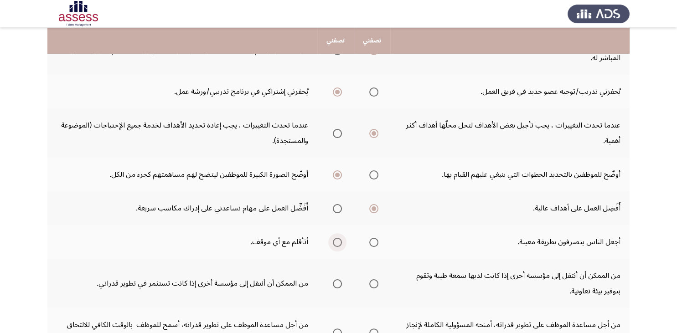
click at [338, 242] on input "Select an option" at bounding box center [337, 242] width 9 height 9
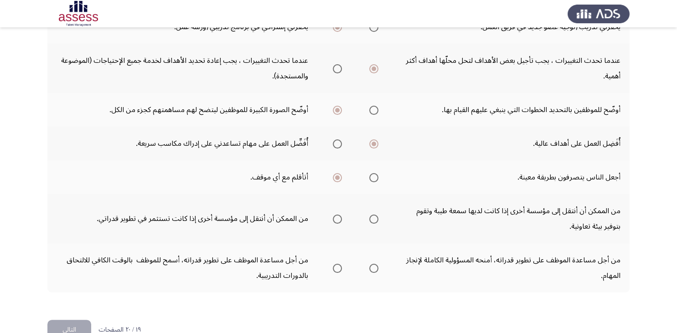
scroll to position [344, 0]
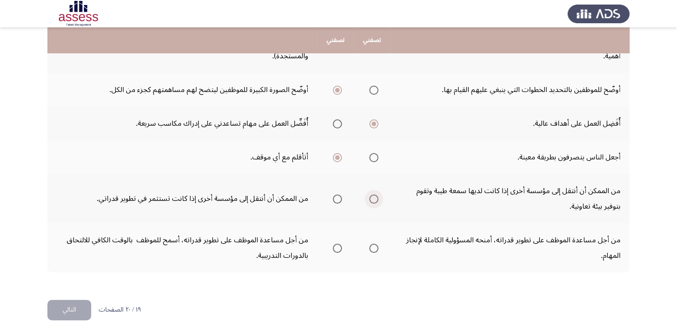
click at [373, 196] on span "Select an option" at bounding box center [373, 199] width 9 height 9
click at [373, 196] on input "Select an option" at bounding box center [373, 199] width 9 height 9
click at [333, 248] on span "Select an option" at bounding box center [337, 248] width 9 height 9
click at [333, 248] on input "Select an option" at bounding box center [337, 248] width 9 height 9
click at [88, 307] on button "التالي" at bounding box center [69, 310] width 44 height 21
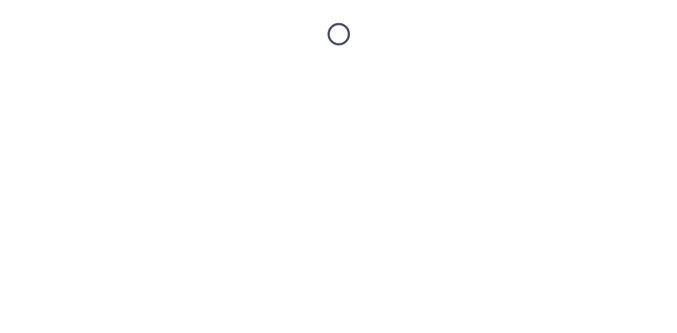
scroll to position [0, 0]
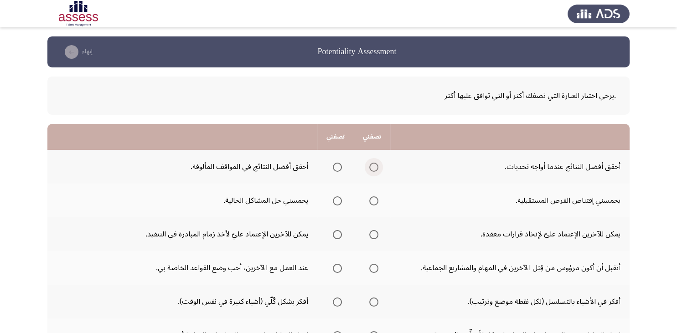
click at [377, 169] on span "Select an option" at bounding box center [373, 167] width 9 height 9
click at [377, 169] on input "Select an option" at bounding box center [373, 167] width 9 height 9
click at [375, 203] on span "Select an option" at bounding box center [373, 200] width 9 height 9
click at [375, 203] on input "Select an option" at bounding box center [373, 200] width 9 height 9
click at [377, 236] on span "Select an option" at bounding box center [373, 234] width 9 height 9
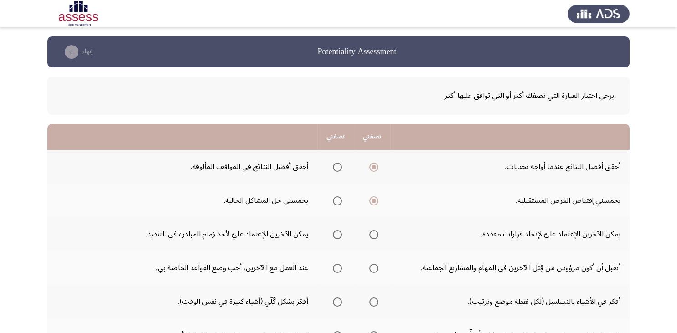
click at [377, 236] on input "Select an option" at bounding box center [373, 234] width 9 height 9
click at [371, 268] on span "Select an option" at bounding box center [373, 268] width 9 height 9
click at [371, 268] on input "Select an option" at bounding box center [373, 268] width 9 height 9
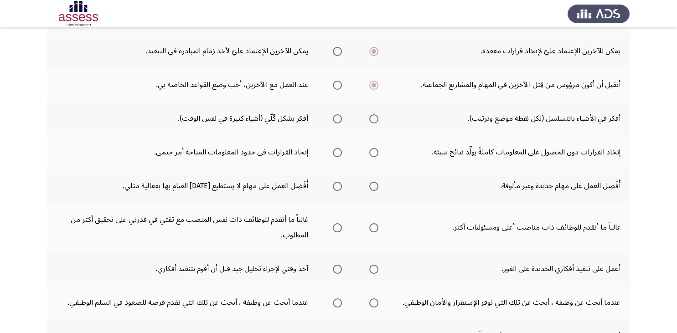
scroll to position [184, 0]
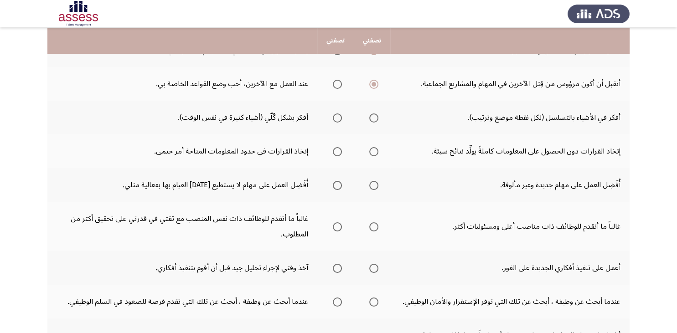
click at [373, 120] on span "Select an option" at bounding box center [373, 118] width 9 height 9
click at [373, 120] on input "Select an option" at bounding box center [373, 118] width 9 height 9
click at [377, 150] on span "Select an option" at bounding box center [373, 151] width 9 height 9
click at [377, 150] on input "Select an option" at bounding box center [373, 151] width 9 height 9
click at [371, 181] on span "Select an option" at bounding box center [373, 185] width 9 height 9
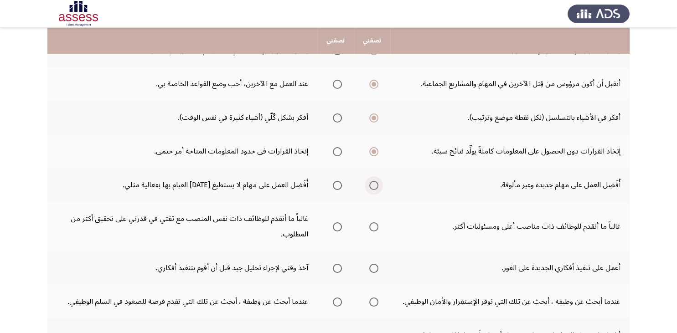
click at [371, 181] on input "Select an option" at bounding box center [373, 185] width 9 height 9
click at [372, 226] on span "Select an option" at bounding box center [373, 226] width 9 height 9
click at [372, 226] on input "Select an option" at bounding box center [373, 226] width 9 height 9
click at [337, 265] on span "Select an option" at bounding box center [337, 268] width 9 height 9
click at [337, 265] on input "Select an option" at bounding box center [337, 268] width 9 height 9
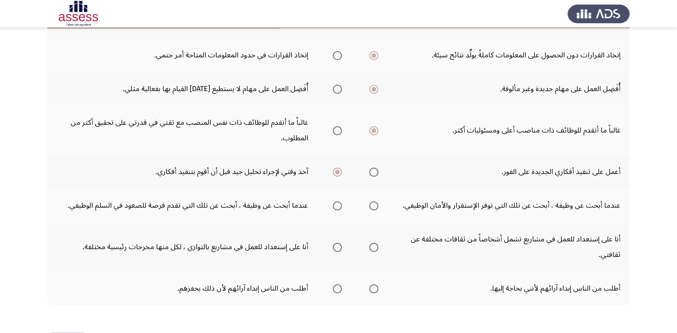
scroll to position [286, 0]
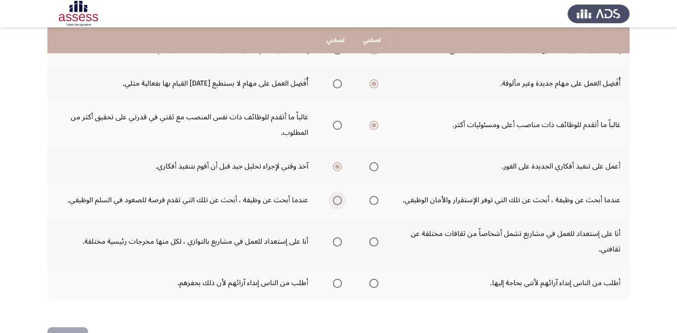
click at [338, 198] on span "Select an option" at bounding box center [337, 200] width 9 height 9
click at [338, 198] on input "Select an option" at bounding box center [337, 200] width 9 height 9
click at [376, 238] on span "Select an option" at bounding box center [373, 242] width 9 height 9
click at [376, 238] on input "Select an option" at bounding box center [373, 242] width 9 height 9
click at [378, 284] on span "Select an option" at bounding box center [373, 283] width 9 height 9
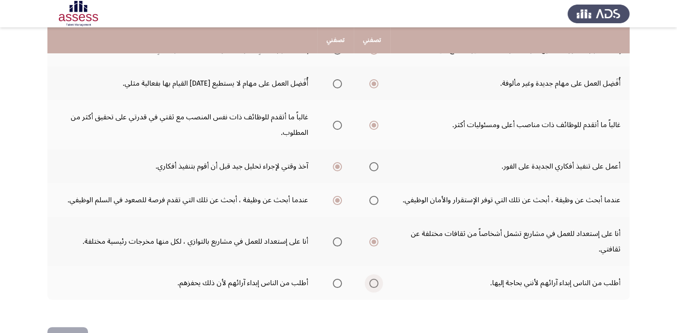
click at [378, 284] on input "Select an option" at bounding box center [373, 283] width 9 height 9
click at [76, 331] on button "إنهاء" at bounding box center [67, 337] width 41 height 21
